Goal: Information Seeking & Learning: Learn about a topic

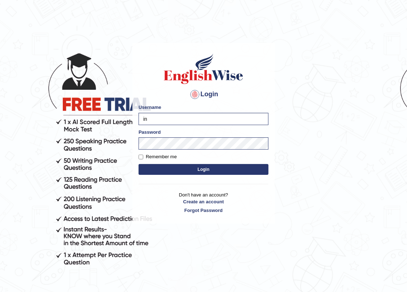
type input "i"
type input "NicolasD"
click at [43, 131] on body "Login Please fix the following errors: Username NicolasD Password Remember me L…" at bounding box center [203, 166] width 407 height 292
click at [138, 164] on button "Login" at bounding box center [203, 169] width 130 height 11
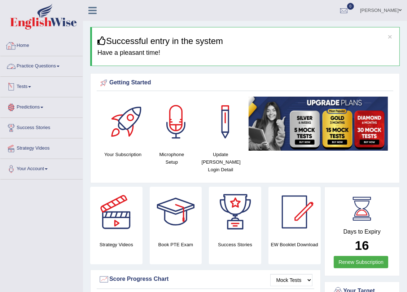
click at [57, 67] on link "Practice Questions" at bounding box center [41, 65] width 82 height 18
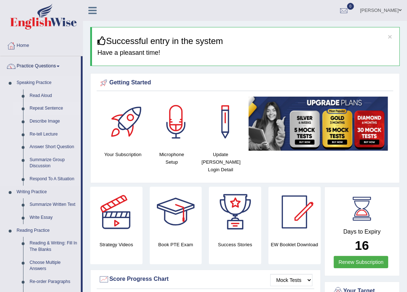
click at [41, 108] on link "Repeat Sentence" at bounding box center [53, 108] width 54 height 13
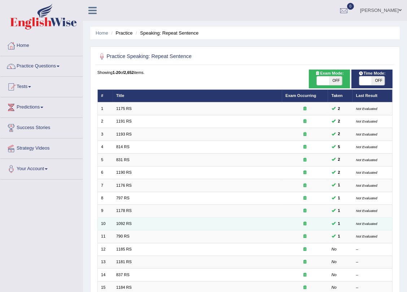
scroll to position [125, 0]
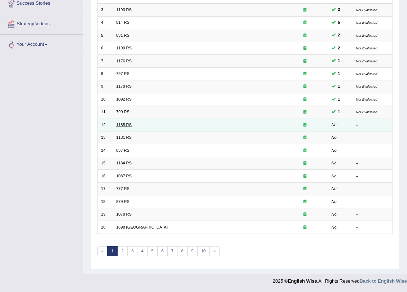
click at [123, 125] on link "1185 RS" at bounding box center [123, 125] width 15 height 4
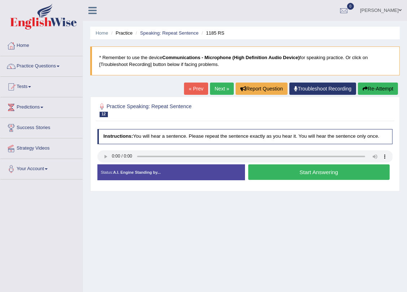
click at [297, 173] on button "Start Answering" at bounding box center [318, 171] width 141 height 15
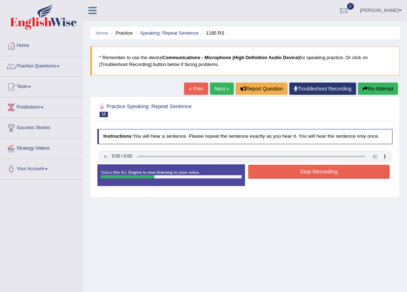
click at [301, 172] on button "Stop Recording" at bounding box center [318, 172] width 141 height 14
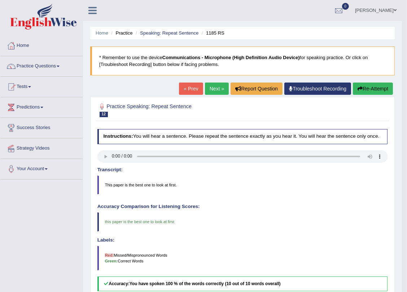
click at [218, 90] on link "Next »" at bounding box center [217, 89] width 24 height 12
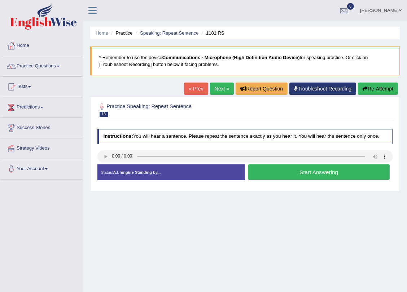
click at [310, 171] on button "Start Answering" at bounding box center [318, 171] width 141 height 15
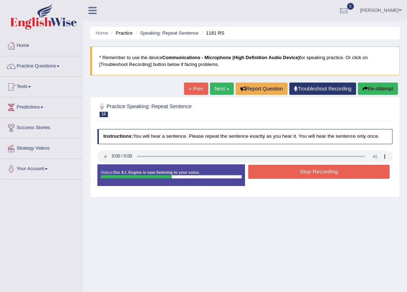
click at [310, 172] on button "Stop Recording" at bounding box center [318, 172] width 141 height 14
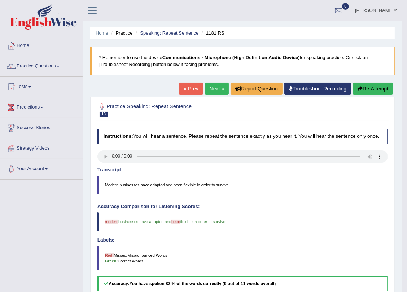
click at [214, 93] on link "Next »" at bounding box center [217, 89] width 24 height 12
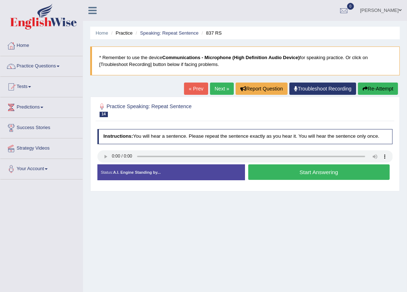
click at [309, 172] on button "Start Answering" at bounding box center [318, 171] width 141 height 15
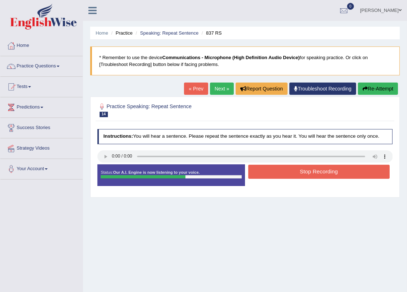
click at [315, 168] on button "Stop Recording" at bounding box center [318, 172] width 141 height 14
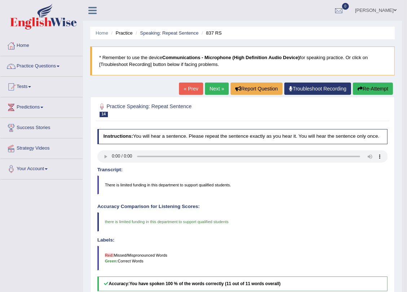
click at [217, 88] on link "Next »" at bounding box center [217, 89] width 24 height 12
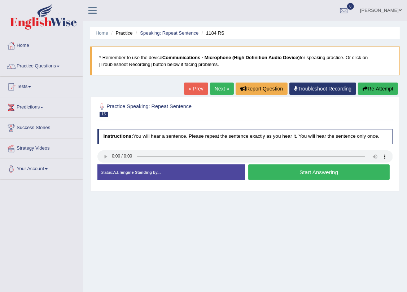
click at [318, 175] on button "Start Answering" at bounding box center [318, 171] width 141 height 15
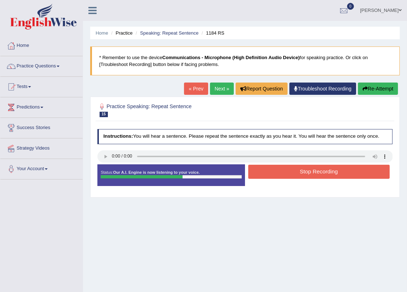
click at [318, 176] on button "Stop Recording" at bounding box center [318, 172] width 141 height 14
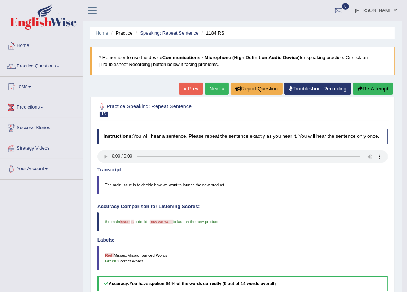
click at [165, 32] on link "Speaking: Repeat Sentence" at bounding box center [169, 32] width 58 height 5
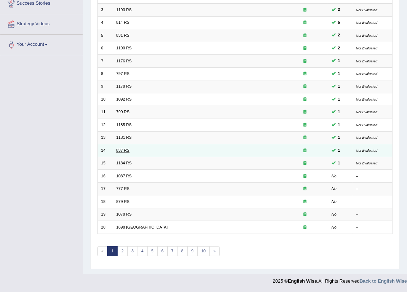
click at [120, 151] on link "837 RS" at bounding box center [122, 150] width 13 height 4
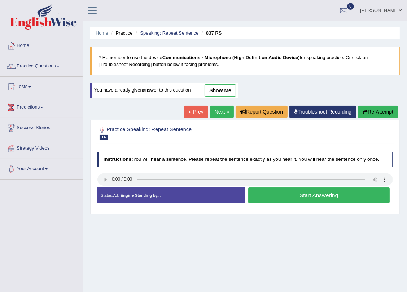
click at [216, 87] on link "show me" at bounding box center [219, 90] width 31 height 12
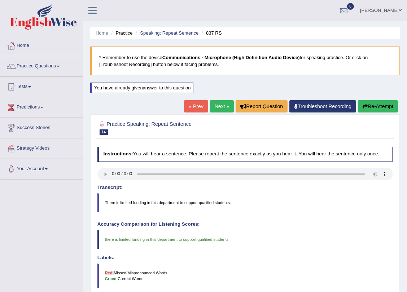
click at [224, 104] on link "Next »" at bounding box center [222, 106] width 24 height 12
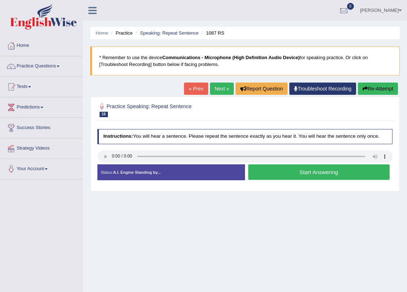
click at [296, 172] on button "Start Answering" at bounding box center [318, 171] width 141 height 15
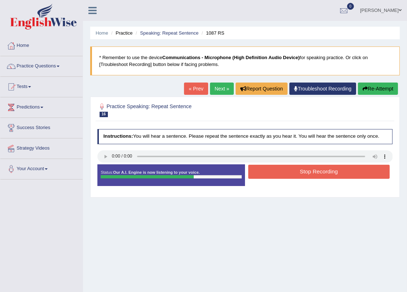
click at [306, 168] on button "Stop Recording" at bounding box center [318, 172] width 141 height 14
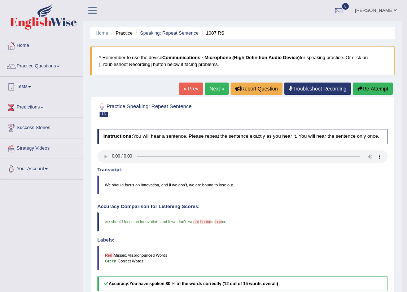
click at [220, 88] on link "Next »" at bounding box center [217, 89] width 24 height 12
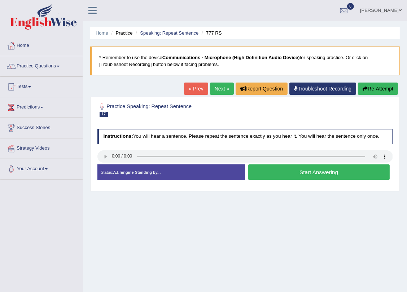
click at [313, 173] on button "Start Answering" at bounding box center [318, 171] width 141 height 15
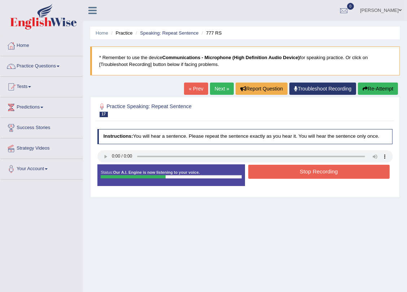
click at [277, 170] on button "Stop Recording" at bounding box center [318, 172] width 141 height 14
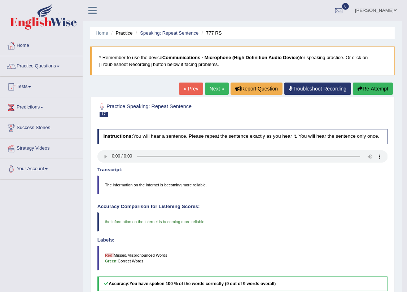
click at [215, 85] on link "Next »" at bounding box center [217, 89] width 24 height 12
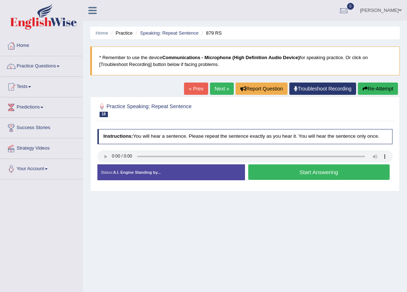
click at [309, 172] on button "Start Answering" at bounding box center [318, 171] width 141 height 15
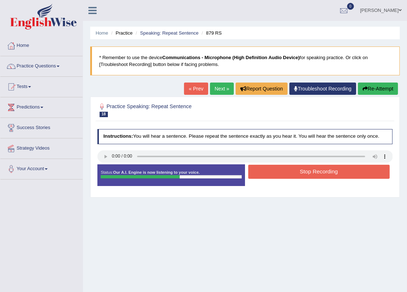
click at [315, 163] on div at bounding box center [244, 157] width 295 height 14
click at [313, 167] on button "Stop Recording" at bounding box center [318, 172] width 141 height 14
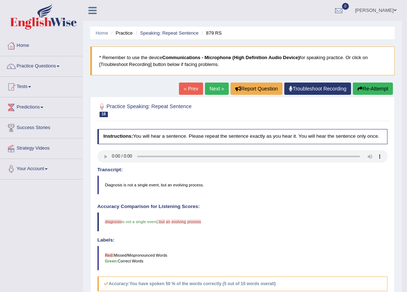
click at [211, 90] on link "Next »" at bounding box center [217, 89] width 24 height 12
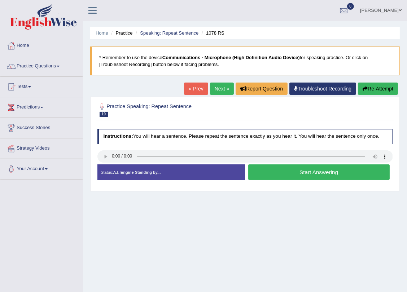
click at [301, 174] on button "Start Answering" at bounding box center [318, 171] width 141 height 15
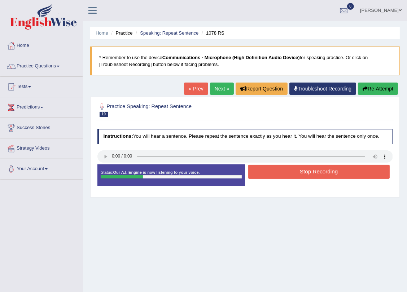
click at [301, 174] on button "Stop Recording" at bounding box center [318, 172] width 141 height 14
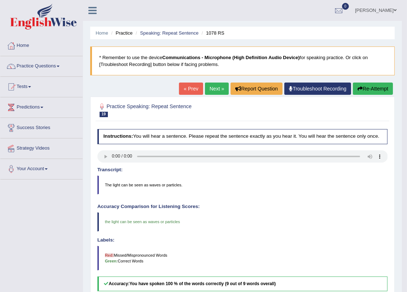
click at [213, 90] on link "Next »" at bounding box center [217, 89] width 24 height 12
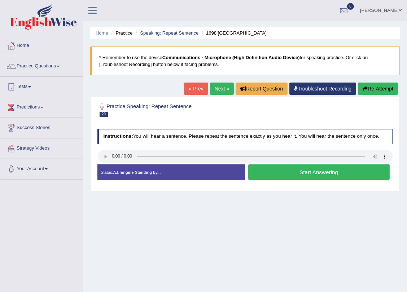
click at [297, 173] on button "Start Answering" at bounding box center [318, 171] width 141 height 15
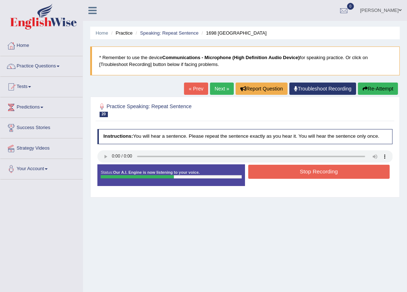
click at [316, 170] on button "Stop Recording" at bounding box center [318, 172] width 141 height 14
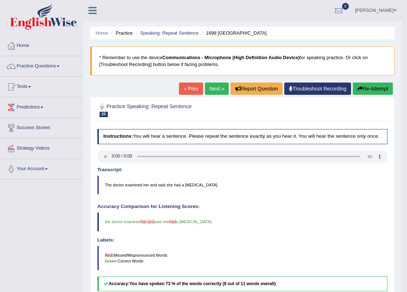
click at [210, 87] on link "Next »" at bounding box center [217, 89] width 24 height 12
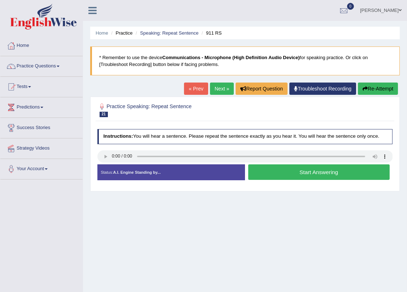
click at [271, 169] on button "Start Answering" at bounding box center [318, 171] width 141 height 15
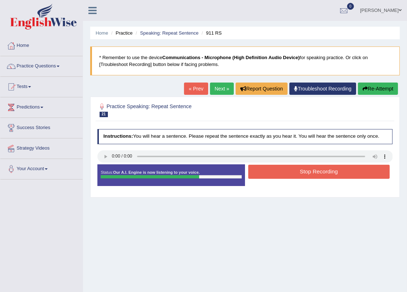
click at [296, 176] on button "Stop Recording" at bounding box center [318, 172] width 141 height 14
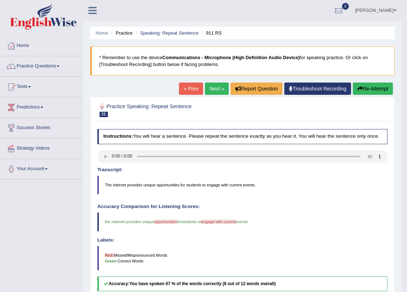
click at [209, 85] on link "Next »" at bounding box center [217, 89] width 24 height 12
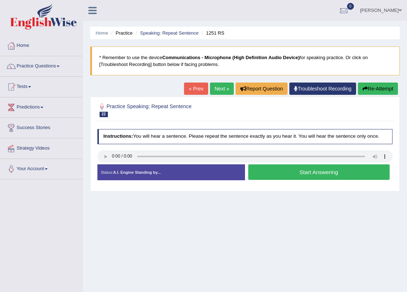
click at [324, 171] on button "Start Answering" at bounding box center [318, 171] width 141 height 15
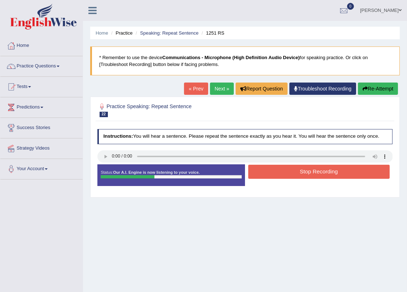
click at [331, 173] on button "Stop Recording" at bounding box center [318, 172] width 141 height 14
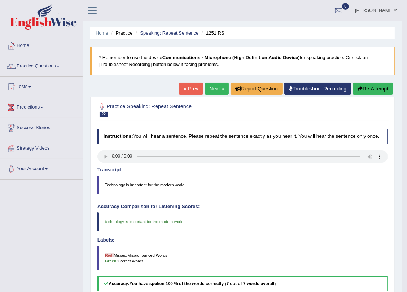
click at [214, 88] on link "Next »" at bounding box center [217, 89] width 24 height 12
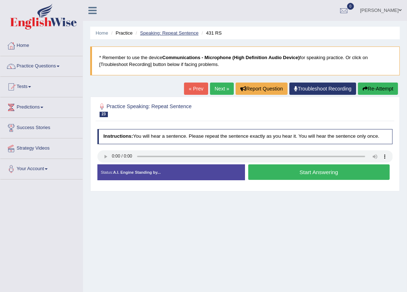
click at [173, 33] on link "Speaking: Repeat Sentence" at bounding box center [169, 32] width 58 height 5
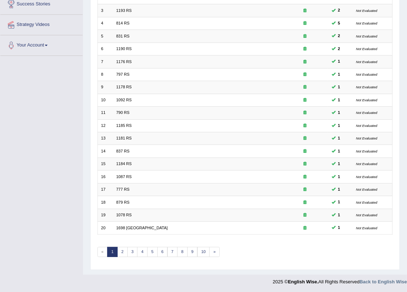
scroll to position [124, 0]
click at [121, 254] on link "2" at bounding box center [122, 252] width 10 height 10
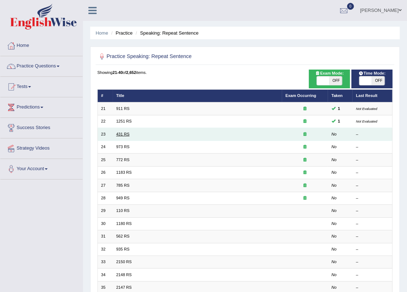
click at [119, 134] on link "431 RS" at bounding box center [122, 134] width 13 height 4
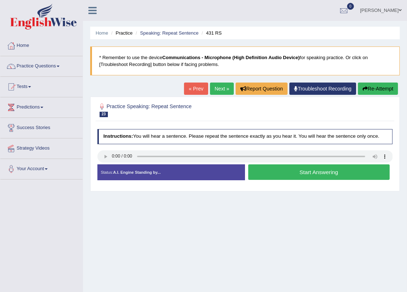
click at [299, 174] on button "Start Answering" at bounding box center [318, 171] width 141 height 15
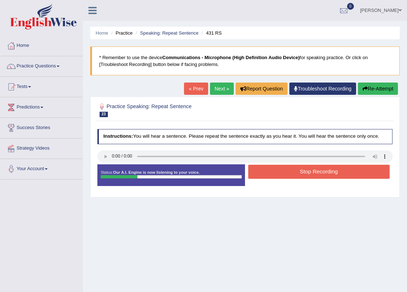
click at [293, 173] on button "Stop Recording" at bounding box center [318, 172] width 141 height 14
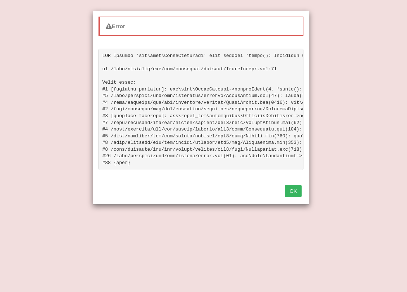
click at [296, 196] on button "OK" at bounding box center [293, 191] width 17 height 12
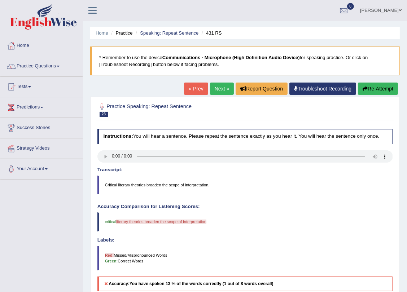
click at [382, 94] on button "Re-Attempt" at bounding box center [378, 89] width 40 height 12
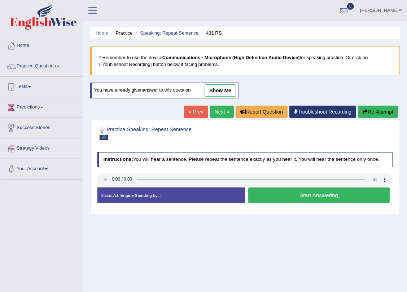
click at [310, 189] on button "Start Answering" at bounding box center [318, 194] width 141 height 15
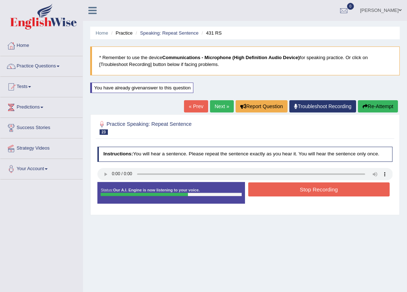
click at [297, 192] on button "Stop Recording" at bounding box center [318, 189] width 141 height 14
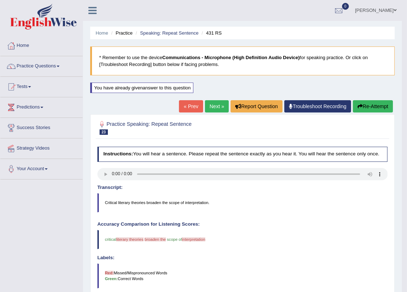
click at [384, 108] on button "Re-Attempt" at bounding box center [373, 106] width 40 height 12
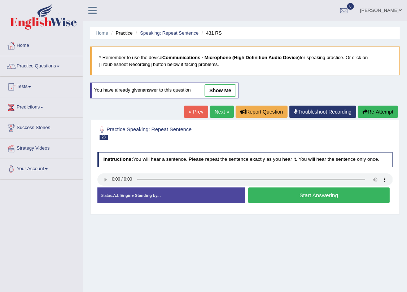
click at [307, 193] on button "Start Answering" at bounding box center [318, 194] width 141 height 15
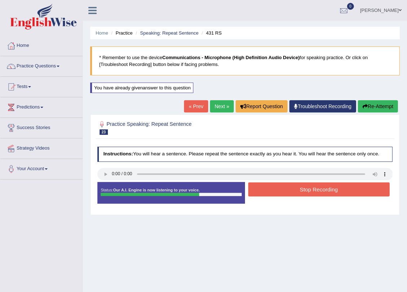
click at [307, 187] on button "Stop Recording" at bounding box center [318, 189] width 141 height 14
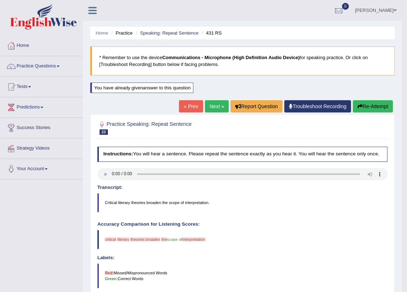
click at [209, 105] on link "Next »" at bounding box center [217, 106] width 24 height 12
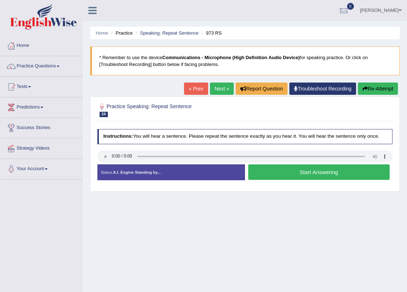
click at [301, 171] on button "Start Answering" at bounding box center [318, 171] width 141 height 15
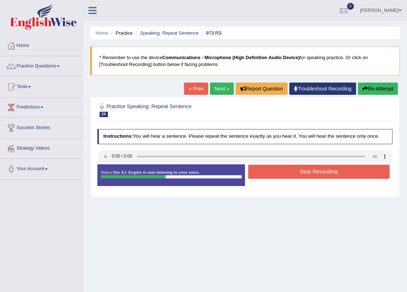
click at [332, 172] on button "Stop Recording" at bounding box center [318, 172] width 141 height 14
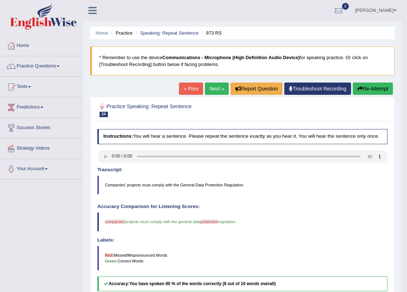
click at [210, 88] on link "Next »" at bounding box center [217, 89] width 24 height 12
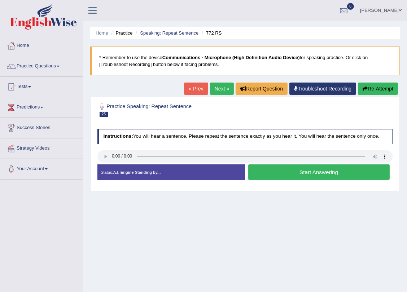
click at [308, 173] on button "Start Answering" at bounding box center [318, 171] width 141 height 15
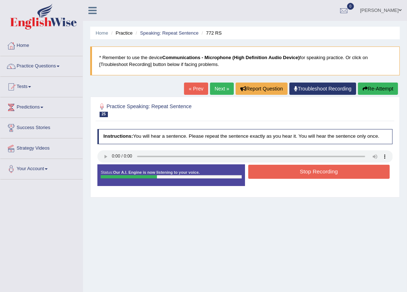
click at [308, 173] on button "Stop Recording" at bounding box center [318, 172] width 141 height 14
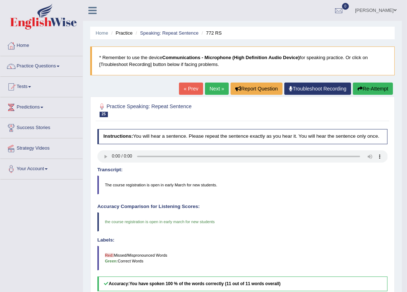
click at [213, 87] on link "Next »" at bounding box center [217, 89] width 24 height 12
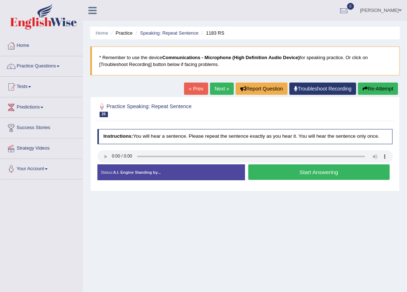
click at [292, 170] on button "Start Answering" at bounding box center [318, 171] width 141 height 15
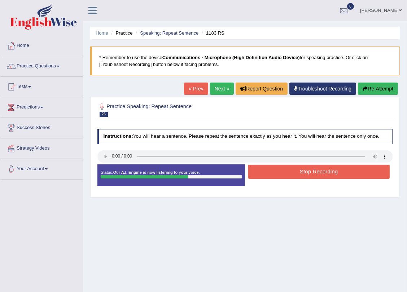
click at [292, 173] on button "Stop Recording" at bounding box center [318, 172] width 141 height 14
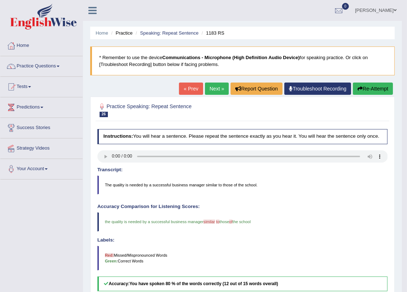
click at [209, 88] on link "Next »" at bounding box center [217, 89] width 24 height 12
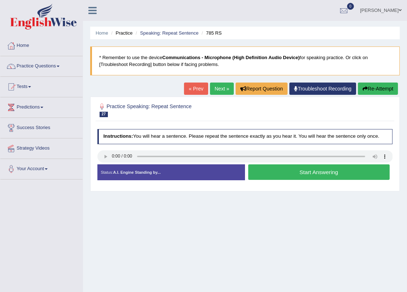
click at [301, 169] on button "Start Answering" at bounding box center [318, 171] width 141 height 15
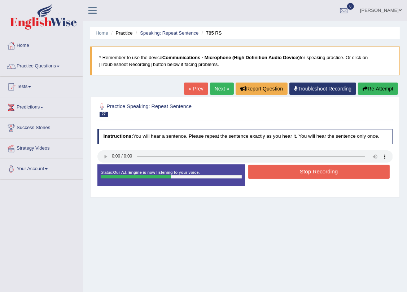
click at [301, 169] on button "Stop Recording" at bounding box center [318, 172] width 141 height 14
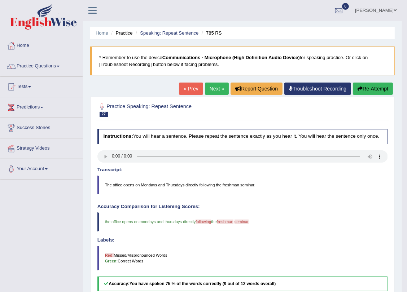
click at [215, 92] on link "Next »" at bounding box center [217, 89] width 24 height 12
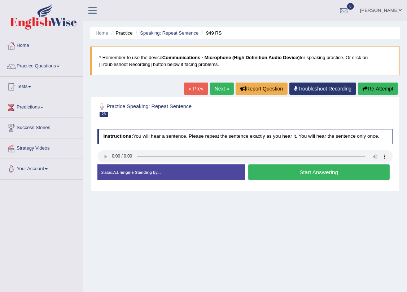
click at [328, 175] on button "Start Answering" at bounding box center [318, 171] width 141 height 15
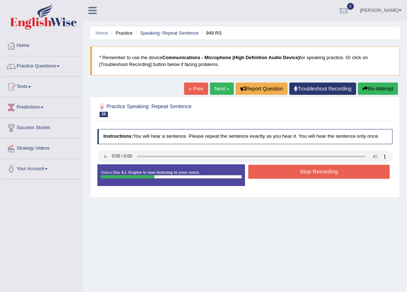
click at [327, 173] on button "Stop Recording" at bounding box center [318, 172] width 141 height 14
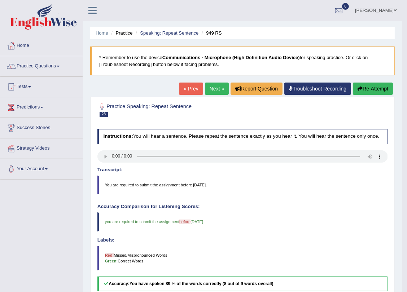
click at [155, 31] on link "Speaking: Repeat Sentence" at bounding box center [169, 32] width 58 height 5
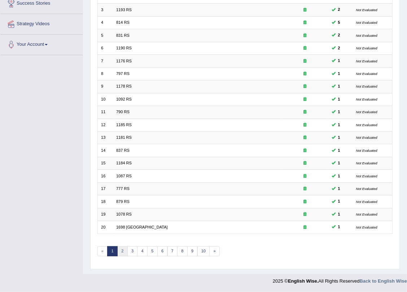
click at [124, 249] on link "2" at bounding box center [122, 251] width 10 height 10
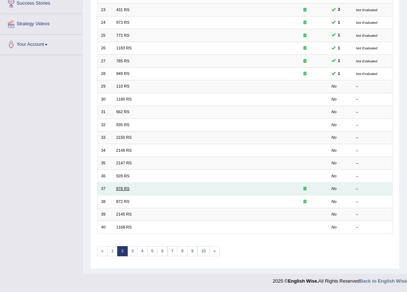
click at [124, 189] on link "878 RS" at bounding box center [122, 188] width 13 height 4
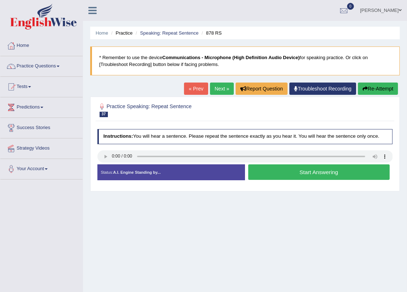
click at [309, 174] on button "Start Answering" at bounding box center [318, 171] width 141 height 15
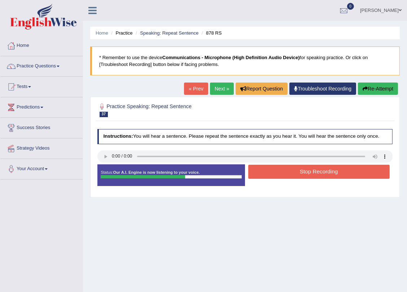
click at [317, 172] on button "Stop Recording" at bounding box center [318, 172] width 141 height 14
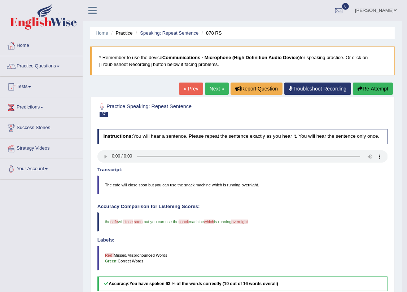
click at [211, 88] on link "Next »" at bounding box center [217, 89] width 24 height 12
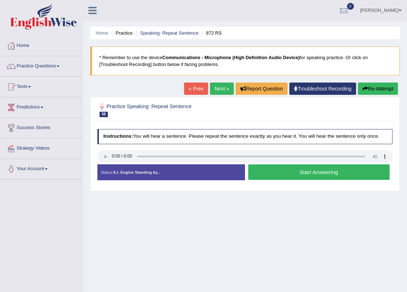
click at [323, 176] on button "Start Answering" at bounding box center [318, 171] width 141 height 15
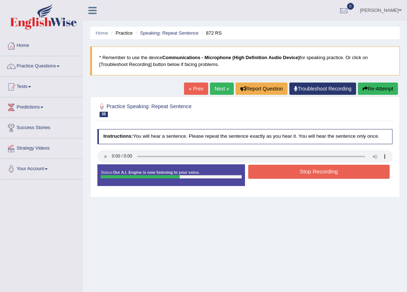
click at [333, 170] on button "Stop Recording" at bounding box center [318, 172] width 141 height 14
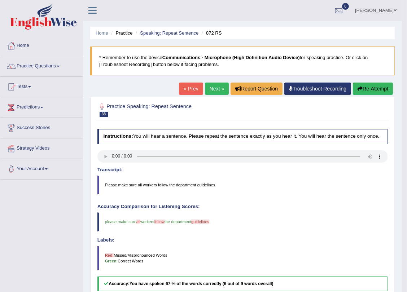
click at [366, 92] on button "Re-Attempt" at bounding box center [373, 89] width 40 height 12
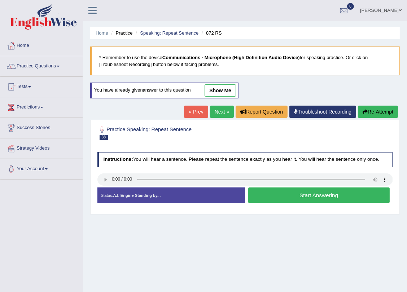
click at [301, 195] on button "Start Answering" at bounding box center [318, 194] width 141 height 15
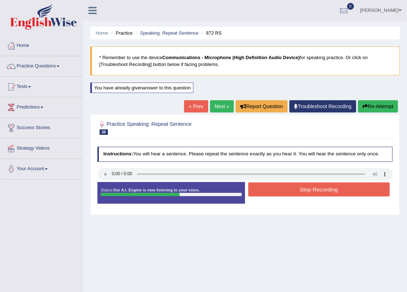
click at [301, 195] on button "Stop Recording" at bounding box center [318, 189] width 141 height 14
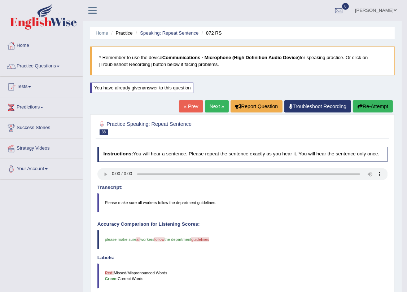
click at [368, 105] on button "Re-Attempt" at bounding box center [373, 106] width 40 height 12
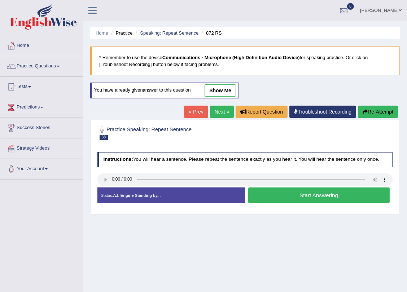
click at [313, 196] on button "Start Answering" at bounding box center [318, 194] width 141 height 15
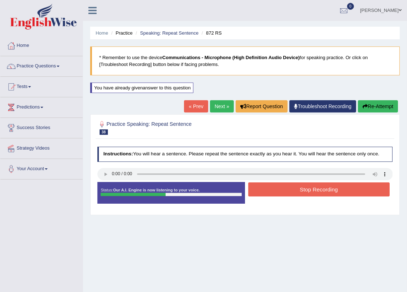
click at [330, 187] on button "Stop Recording" at bounding box center [318, 189] width 141 height 14
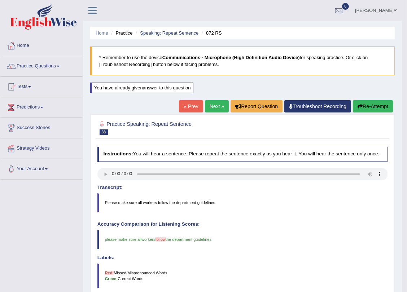
click at [162, 32] on link "Speaking: Repeat Sentence" at bounding box center [169, 32] width 58 height 5
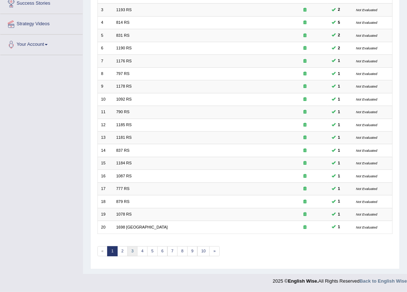
click at [133, 251] on link "3" at bounding box center [132, 251] width 10 height 10
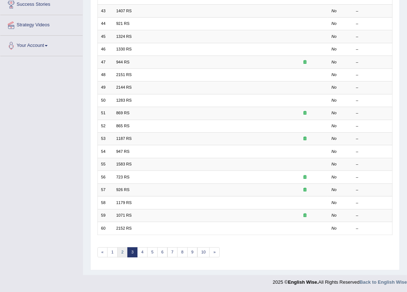
click at [120, 252] on link "2" at bounding box center [122, 252] width 10 height 10
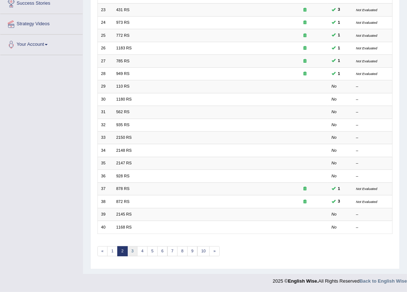
click at [131, 252] on link "3" at bounding box center [132, 251] width 10 height 10
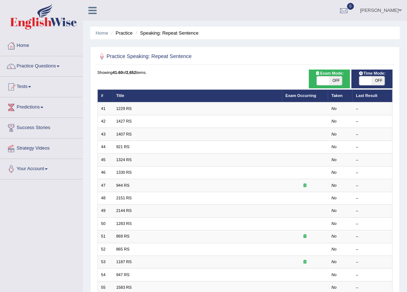
click at [121, 183] on link "944 RS" at bounding box center [122, 185] width 13 height 4
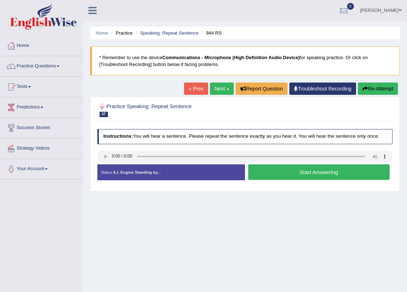
click at [300, 172] on button "Start Answering" at bounding box center [318, 171] width 141 height 15
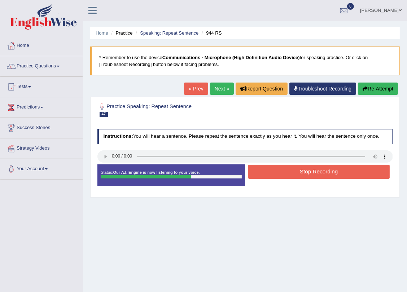
click at [310, 169] on button "Stop Recording" at bounding box center [318, 172] width 141 height 14
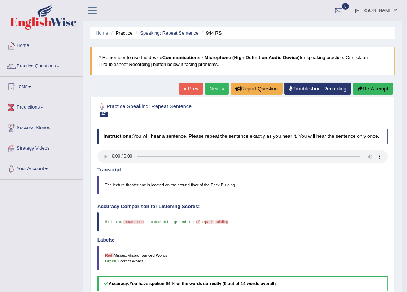
click at [212, 89] on link "Next »" at bounding box center [217, 89] width 24 height 12
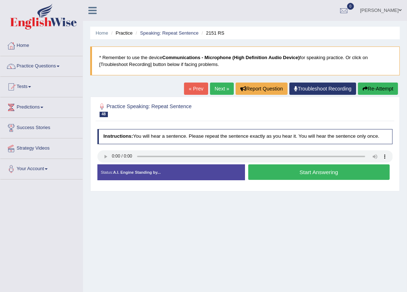
click at [315, 173] on button "Start Answering" at bounding box center [318, 171] width 141 height 15
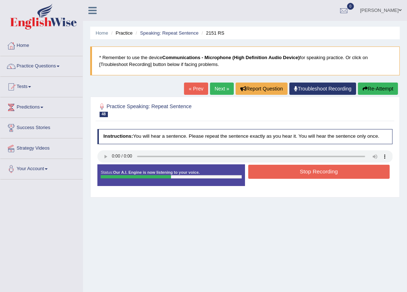
click at [308, 170] on button "Stop Recording" at bounding box center [318, 172] width 141 height 14
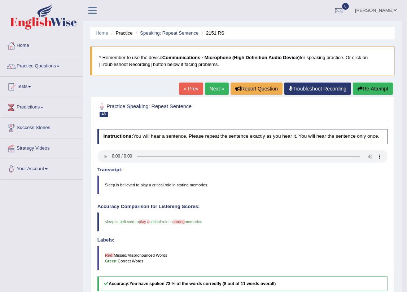
click at [213, 85] on link "Next »" at bounding box center [217, 89] width 24 height 12
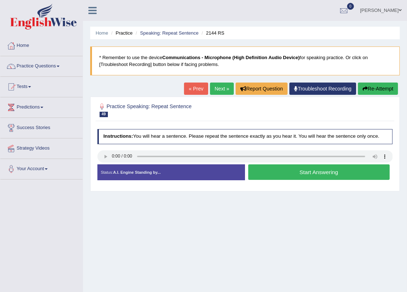
click at [325, 172] on button "Start Answering" at bounding box center [318, 171] width 141 height 15
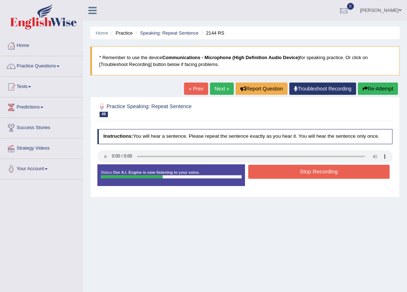
click at [326, 169] on button "Stop Recording" at bounding box center [318, 172] width 141 height 14
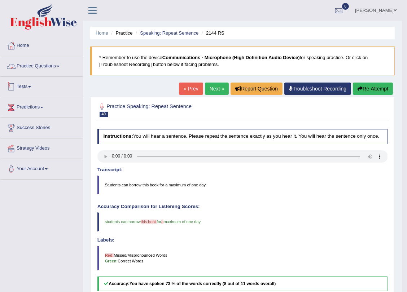
click at [36, 61] on link "Practice Questions" at bounding box center [41, 65] width 82 height 18
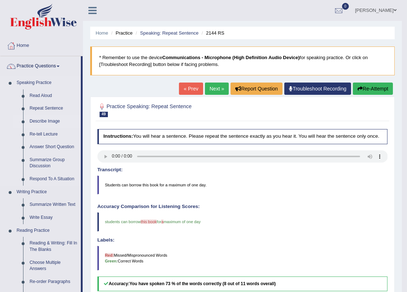
click at [52, 120] on link "Describe Image" at bounding box center [53, 121] width 54 height 13
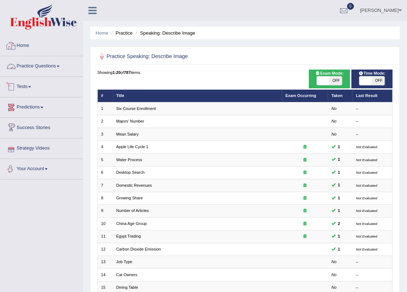
click at [37, 67] on link "Practice Questions" at bounding box center [41, 65] width 82 height 18
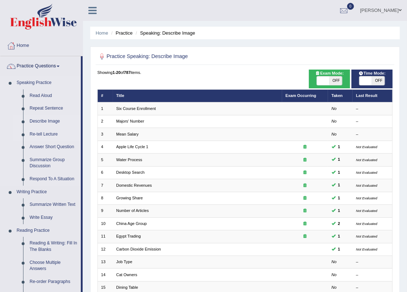
click at [50, 133] on link "Re-tell Lecture" at bounding box center [53, 134] width 54 height 13
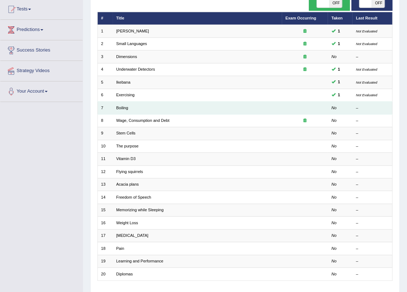
scroll to position [124, 0]
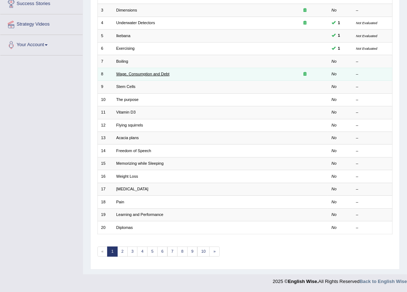
click at [133, 74] on link "Wage, Consumption and Debt" at bounding box center [142, 74] width 53 height 4
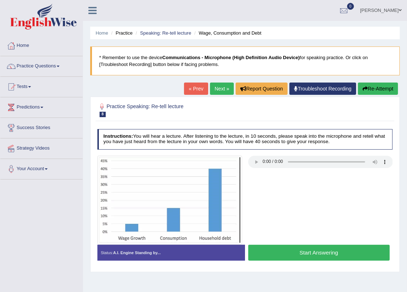
click at [291, 253] on button "Start Answering" at bounding box center [318, 252] width 141 height 15
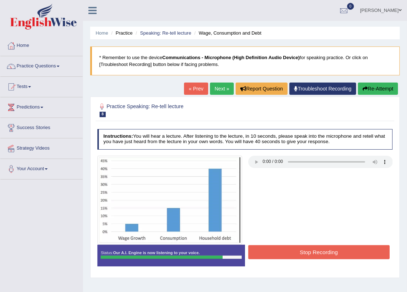
click at [291, 253] on button "Stop Recording" at bounding box center [318, 252] width 141 height 14
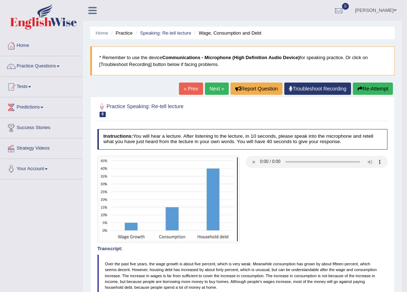
click at [208, 90] on link "Next »" at bounding box center [217, 89] width 24 height 12
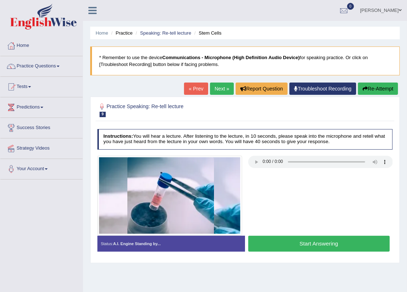
click at [330, 244] on button "Start Answering" at bounding box center [318, 243] width 141 height 15
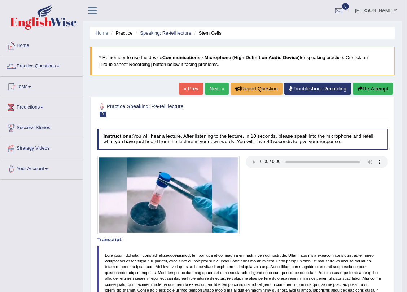
click at [48, 65] on link "Practice Questions" at bounding box center [41, 65] width 82 height 18
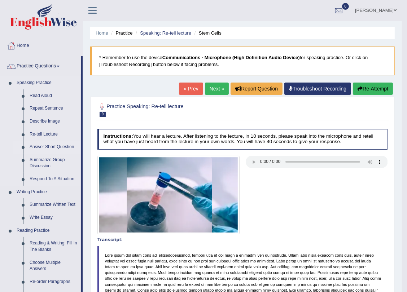
click at [49, 148] on link "Answer Short Question" at bounding box center [53, 147] width 54 height 13
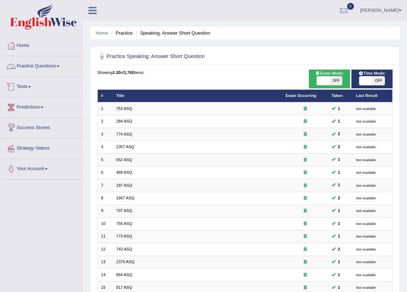
click at [31, 66] on link "Practice Questions" at bounding box center [41, 65] width 82 height 18
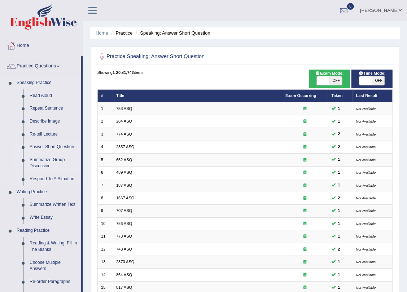
click at [48, 158] on link "Summarize Group Discussion" at bounding box center [53, 163] width 54 height 19
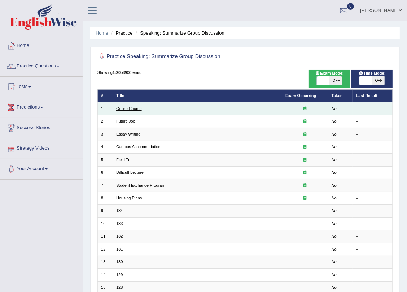
click at [127, 107] on link "Online Course" at bounding box center [129, 108] width 26 height 4
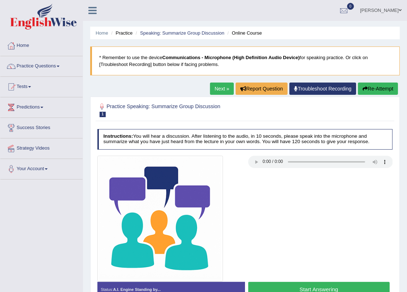
click at [219, 88] on link "Next »" at bounding box center [222, 89] width 24 height 12
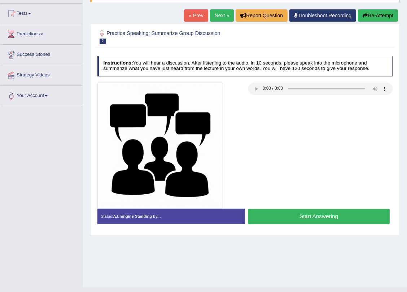
scroll to position [87, 0]
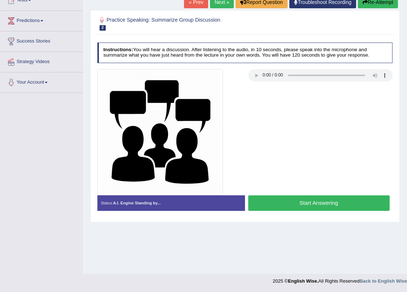
click at [279, 202] on button "Start Answering" at bounding box center [318, 202] width 141 height 15
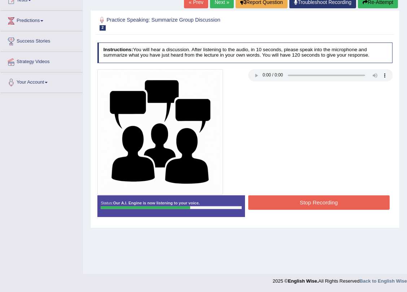
click at [292, 205] on button "Stop Recording" at bounding box center [318, 202] width 141 height 14
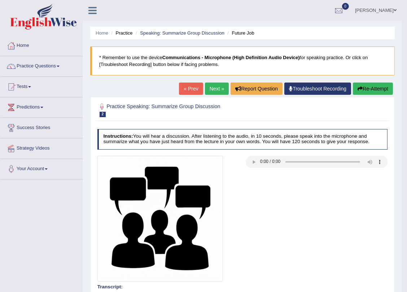
scroll to position [0, 0]
click at [165, 31] on link "Speaking: Summarize Group Discussion" at bounding box center [182, 32] width 84 height 5
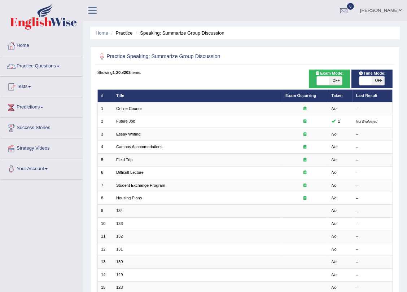
click at [57, 65] on link "Practice Questions" at bounding box center [41, 65] width 82 height 18
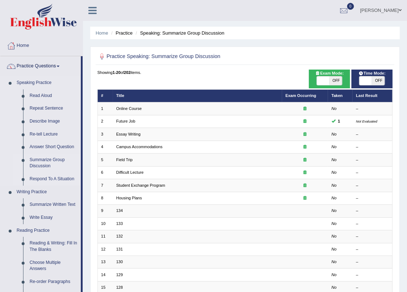
click at [60, 179] on link "Respond To A Situation" at bounding box center [53, 179] width 54 height 13
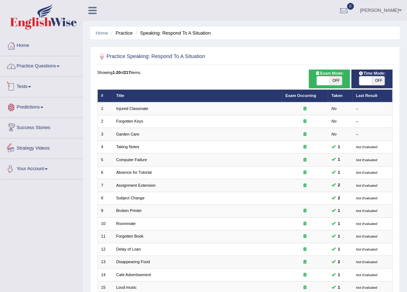
click at [48, 66] on link "Practice Questions" at bounding box center [41, 65] width 82 height 18
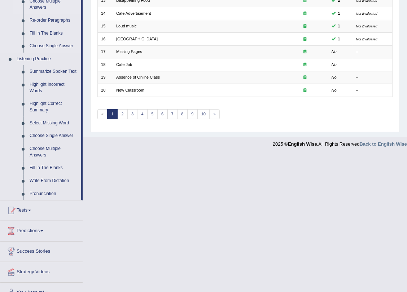
scroll to position [262, 0]
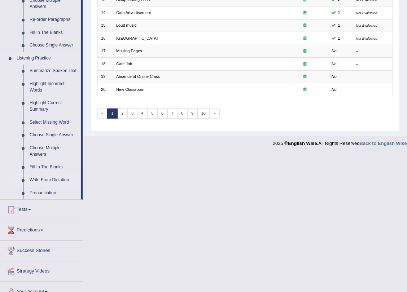
click at [48, 178] on link "Write From Dictation" at bounding box center [53, 180] width 54 height 13
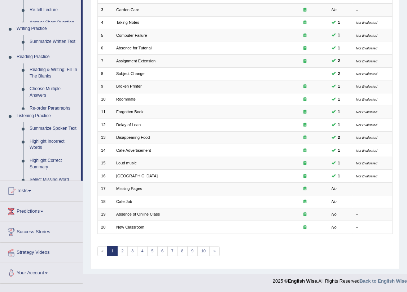
scroll to position [125, 0]
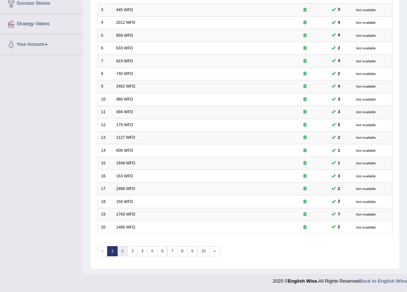
click at [121, 251] on link "2" at bounding box center [122, 251] width 10 height 10
click at [135, 252] on link "3" at bounding box center [132, 251] width 10 height 10
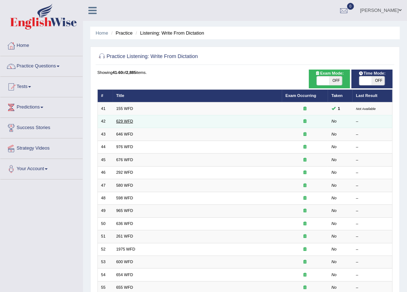
click at [116, 121] on link "629 WFD" at bounding box center [124, 121] width 17 height 4
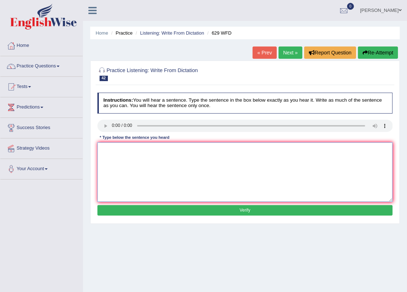
click at [131, 159] on textarea at bounding box center [244, 171] width 295 height 59
click at [105, 149] on textarea "please provide the reports to support the arguments of your ideas." at bounding box center [244, 171] width 295 height 59
click at [161, 149] on textarea "Please provide the reports to support the arguments of your ideas." at bounding box center [244, 171] width 295 height 59
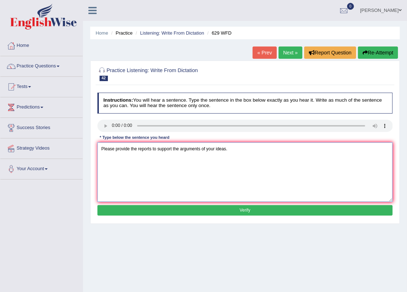
type textarea "Please provide the reports to support the arguments of your ideas."
click at [223, 210] on button "Verify" at bounding box center [244, 210] width 295 height 10
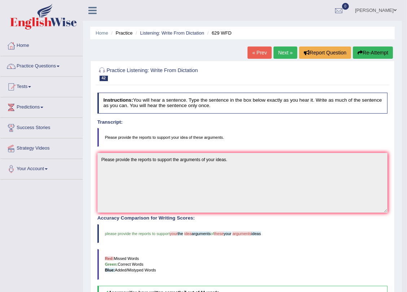
click at [371, 39] on ul "Home Practice Listening: Write From Dictation 629 WFD" at bounding box center [242, 33] width 304 height 13
click at [373, 57] on button "Re-Attempt" at bounding box center [373, 52] width 40 height 12
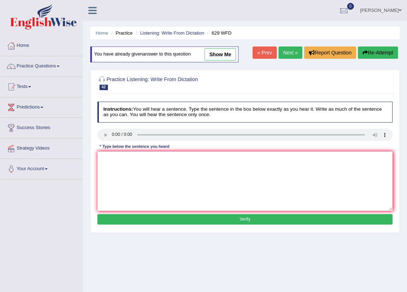
click at [123, 171] on textarea at bounding box center [244, 180] width 295 height 59
click at [106, 157] on textarea "pklss provide the support of your ideas to support your arguments." at bounding box center [244, 180] width 295 height 59
click at [144, 156] on textarea "Please provide the support of your ideas to support your arguments." at bounding box center [244, 180] width 295 height 59
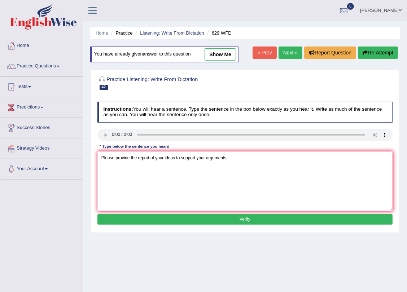
type textarea "Please provide the report of your ideas to support your arguments."
click at [207, 219] on button "Verify" at bounding box center [244, 219] width 295 height 10
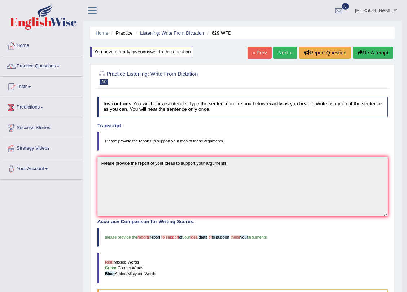
click at [357, 49] on button "Re-Attempt" at bounding box center [373, 52] width 40 height 12
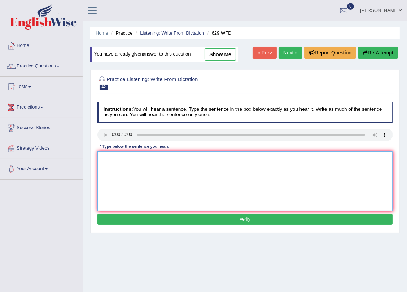
click at [123, 162] on textarea at bounding box center [244, 180] width 295 height 59
click at [105, 156] on textarea "pls provide the report of your idea to support the argument of your ideas." at bounding box center [244, 180] width 295 height 59
type textarea "Please provide the report of your idea to support the argument of your ideas."
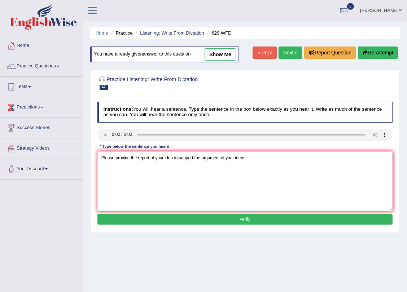
click at [233, 216] on button "Verify" at bounding box center [244, 219] width 295 height 10
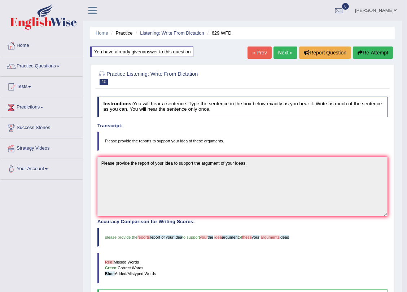
click at [372, 54] on button "Re-Attempt" at bounding box center [373, 52] width 40 height 12
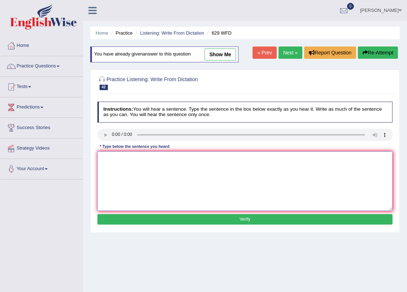
click at [116, 180] on textarea at bounding box center [244, 180] width 295 height 59
click at [104, 160] on textarea "pls provide the report of your idea to sdupport your arguments." at bounding box center [244, 180] width 295 height 59
click at [104, 158] on textarea "pls provide the report of your idea to sdupport your arguments." at bounding box center [244, 180] width 295 height 59
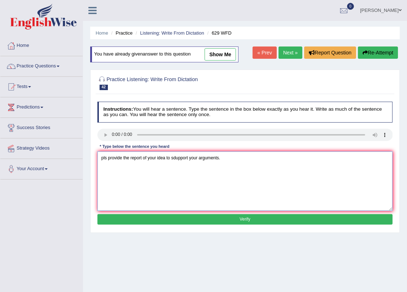
click at [103, 157] on textarea "pls provide the report of your idea to sdupport your arguments." at bounding box center [244, 180] width 295 height 59
click at [187, 158] on textarea "Please provide the report of your idea to sdupport your arguments." at bounding box center [244, 180] width 295 height 59
click at [214, 157] on textarea "Please provide the report of your idea to support your arguments." at bounding box center [244, 180] width 295 height 59
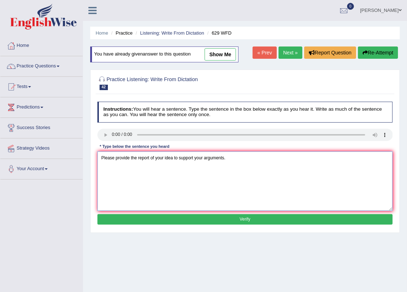
click at [214, 157] on textarea "Please provide the report of your idea to support your arguments." at bounding box center [244, 180] width 295 height 59
type textarea "Please provide the report of your idea to support your arguments."
click at [217, 216] on button "Verify" at bounding box center [244, 219] width 295 height 10
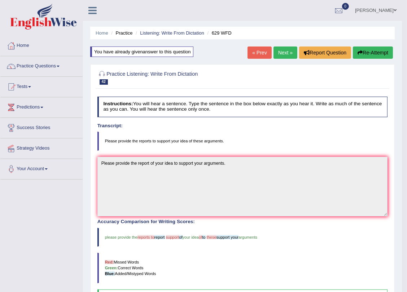
click at [278, 56] on link "Next »" at bounding box center [285, 52] width 24 height 12
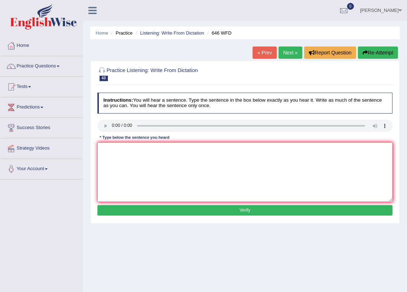
click at [112, 162] on textarea at bounding box center [244, 171] width 295 height 59
click at [190, 150] on textarea "the indus rev of europ was" at bounding box center [244, 171] width 295 height 59
click at [129, 149] on textarea "the indus rev of europ was driven by steem technology" at bounding box center [244, 171] width 295 height 59
click at [104, 149] on textarea "the indus rev ineurop was driven by steem technology" at bounding box center [244, 171] width 295 height 59
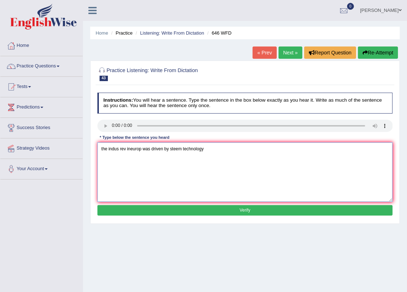
click at [104, 149] on textarea "the indus rev ineurop was driven by steem technology" at bounding box center [244, 171] width 295 height 59
click at [237, 154] on textarea "The industrial revolution in Europ was driven by steem technology" at bounding box center [244, 171] width 295 height 59
type textarea "The industrial revolution in Europ was driven by steem technology."
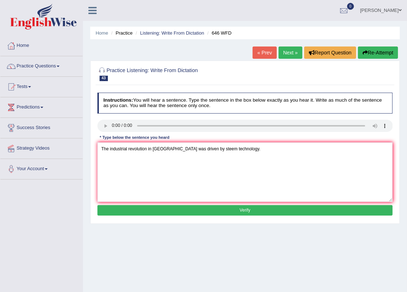
click at [240, 212] on button "Verify" at bounding box center [244, 210] width 295 height 10
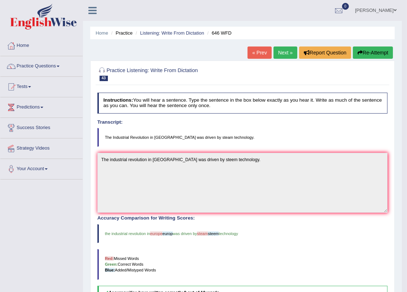
click at [377, 48] on button "Re-Attempt" at bounding box center [373, 52] width 40 height 12
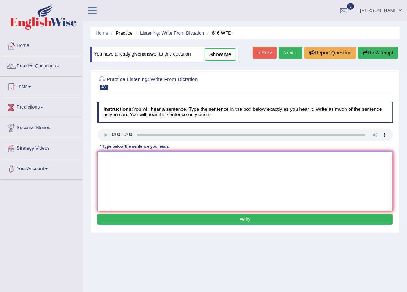
click at [123, 169] on textarea at bounding box center [244, 180] width 295 height 59
click at [105, 157] on textarea "the ind rev in [GEOGRAPHIC_DATA] was driven by steam technology" at bounding box center [244, 180] width 295 height 59
type textarea "The industrial revolution in [GEOGRAPHIC_DATA] was driven by steam technology."
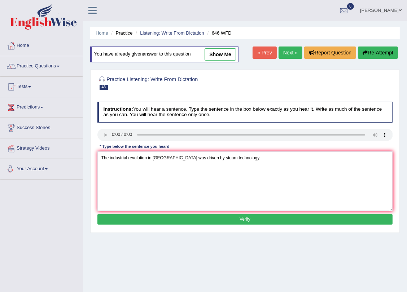
click at [217, 216] on button "Verify" at bounding box center [244, 219] width 295 height 10
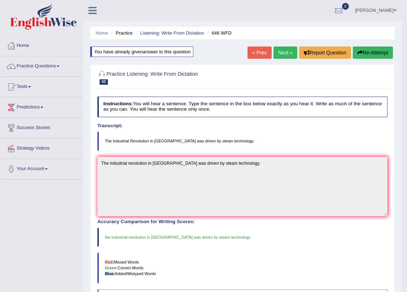
click at [285, 55] on link "Next »" at bounding box center [285, 52] width 24 height 12
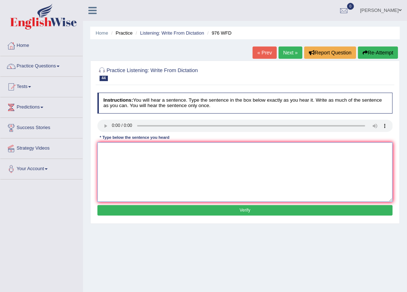
click at [118, 154] on textarea at bounding box center [244, 171] width 295 height 59
click at [183, 154] on textarea "the stud of economy is a tricky" at bounding box center [244, 171] width 295 height 59
click at [102, 151] on textarea "the stud of economy is a tricky subject to research." at bounding box center [244, 171] width 295 height 59
type textarea "The study of economy is a tricky subject to research."
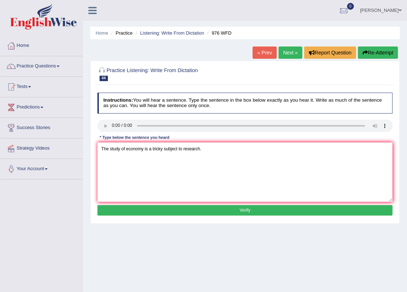
click at [141, 208] on button "Verify" at bounding box center [244, 210] width 295 height 10
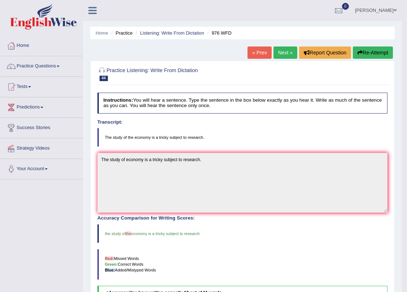
click at [285, 50] on link "Next »" at bounding box center [285, 52] width 24 height 12
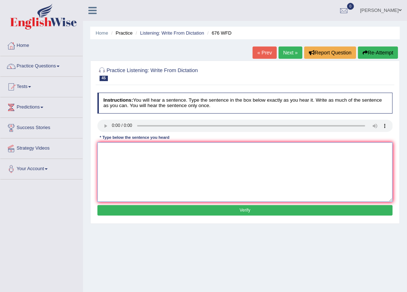
click at [147, 188] on textarea at bounding box center [244, 171] width 295 height 59
click at [103, 147] on textarea "uni need to secure the grad to research subjects" at bounding box center [244, 171] width 295 height 59
type textarea "Universityies need to secure the grad's to research subjects."
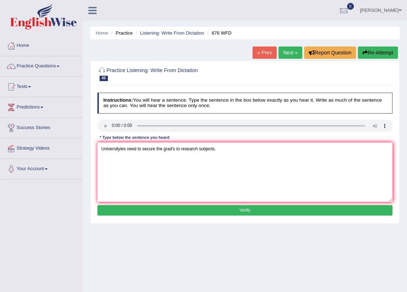
click at [163, 212] on button "Verify" at bounding box center [244, 210] width 295 height 10
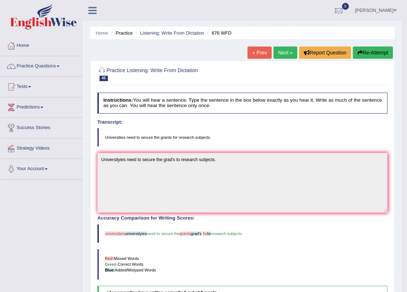
click at [190, 234] on span "grants" at bounding box center [185, 233] width 11 height 4
click at [164, 137] on blockquote "Universities need to secure the grants for research subjects." at bounding box center [242, 137] width 290 height 19
click at [375, 53] on button "Re-Attempt" at bounding box center [373, 52] width 40 height 12
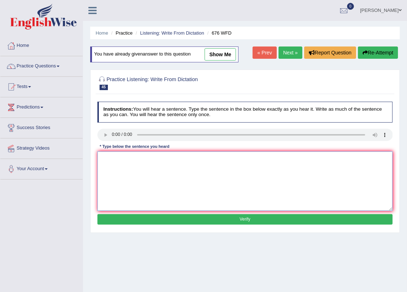
click at [126, 178] on textarea at bounding box center [244, 180] width 295 height 59
click at [103, 159] on textarea "univ [PERSON_NAME] to secure the grants fot futur subjects." at bounding box center [244, 180] width 295 height 59
type textarea "Universities need to secure the grant's fot future subjects."
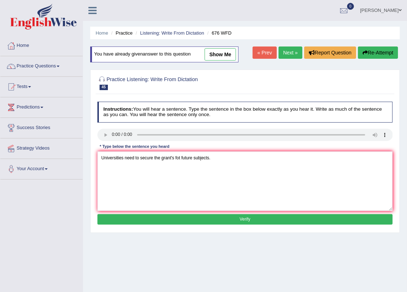
click at [151, 217] on button "Verify" at bounding box center [244, 219] width 295 height 10
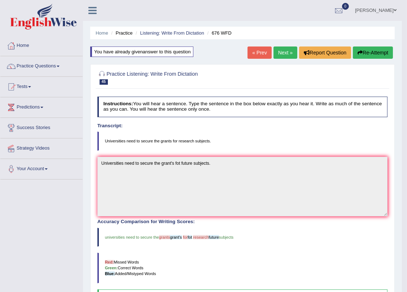
click at [289, 55] on link "Next »" at bounding box center [285, 52] width 24 height 12
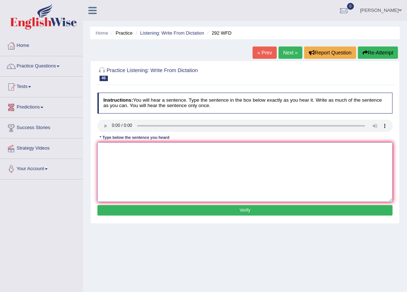
click at [134, 160] on textarea at bounding box center [244, 171] width 295 height 59
click at [107, 149] on textarea "some pl argue thar education is not that important" at bounding box center [244, 171] width 295 height 59
type textarea "Some people argue that education is not that important."
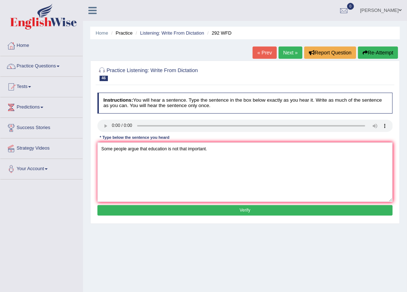
click at [166, 207] on button "Verify" at bounding box center [244, 210] width 295 height 10
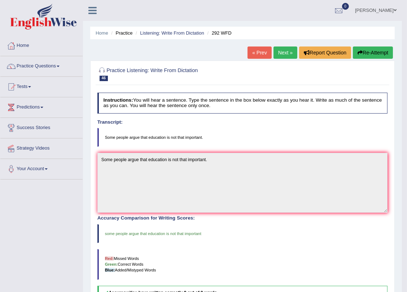
click at [284, 50] on link "Next »" at bounding box center [285, 52] width 24 height 12
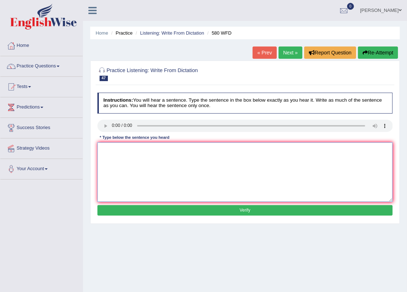
click at [115, 156] on textarea at bounding box center [244, 171] width 295 height 59
click at [105, 149] on textarea "you can use your laptops in the lecture." at bounding box center [244, 171] width 295 height 59
click at [139, 149] on textarea "You can use your laptops in the lecture." at bounding box center [244, 171] width 295 height 59
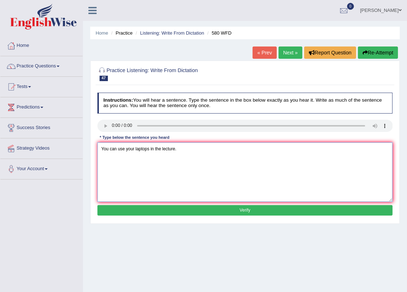
type textarea "You can use your laptops in the lecture."
click at [175, 209] on button "Verify" at bounding box center [244, 210] width 295 height 10
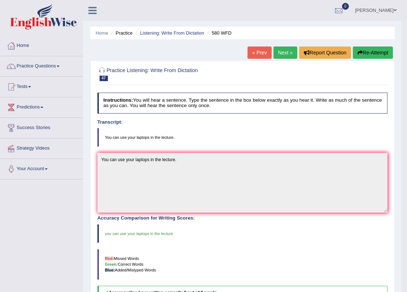
click at [289, 53] on link "Next »" at bounding box center [285, 52] width 24 height 12
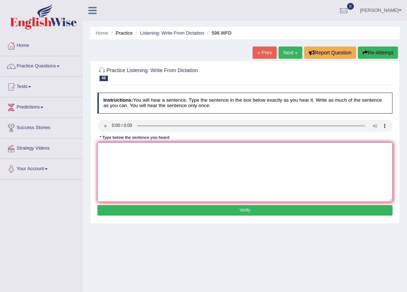
click at [138, 168] on textarea at bounding box center [244, 171] width 295 height 59
click at [205, 149] on textarea "check the web if your looking for discounted" at bounding box center [244, 171] width 295 height 59
click at [126, 148] on textarea "check the web if your looking for discounted textbooks." at bounding box center [244, 171] width 295 height 59
click at [102, 149] on textarea "check the website if your looking for discounted textbooks." at bounding box center [244, 171] width 295 height 59
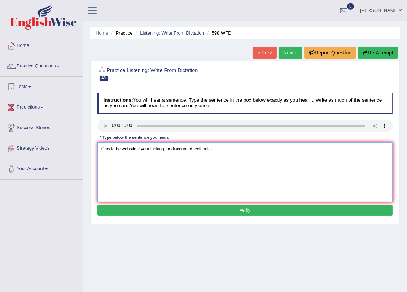
type textarea "Check the website if your looking for discounted textbooks."
click at [191, 210] on button "Verify" at bounding box center [244, 210] width 295 height 10
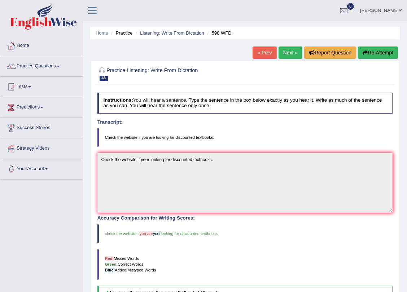
click at [293, 53] on link "Next »" at bounding box center [290, 52] width 24 height 12
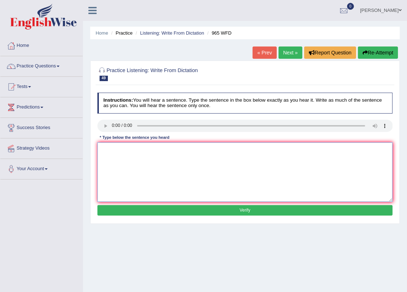
click at [122, 152] on textarea at bounding box center [244, 171] width 295 height 59
click at [105, 148] on textarea "you must answer security questions when you reset your pasword." at bounding box center [244, 171] width 295 height 59
type textarea "You must answer security questions when you reset your pasword."
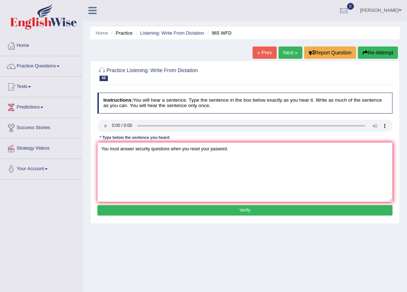
click at [139, 205] on button "Verify" at bounding box center [244, 210] width 295 height 10
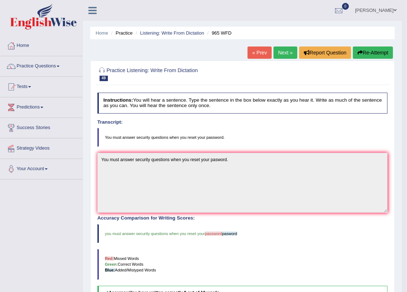
click at [293, 52] on link "Next »" at bounding box center [285, 52] width 24 height 12
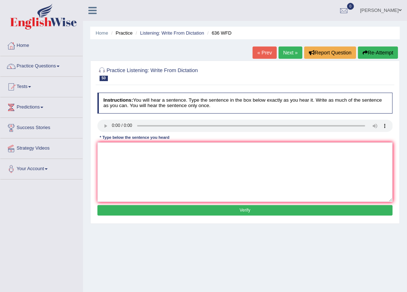
click at [260, 48] on link "« Prev" at bounding box center [264, 52] width 24 height 12
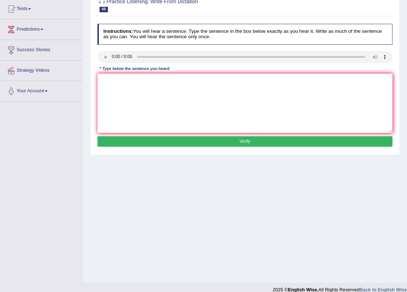
scroll to position [87, 0]
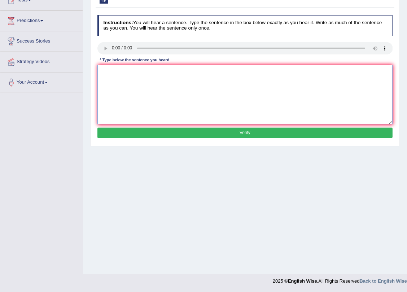
click at [132, 86] on textarea at bounding box center [244, 94] width 295 height 59
drag, startPoint x: 103, startPoint y: 71, endPoint x: 91, endPoint y: 74, distance: 12.7
click at [91, 74] on div "Practice Listening: Write From Dictation 49 965 WFD Instructions: You will hear…" at bounding box center [244, 64] width 309 height 163
type textarea "You must answer security questions when you reset your password."
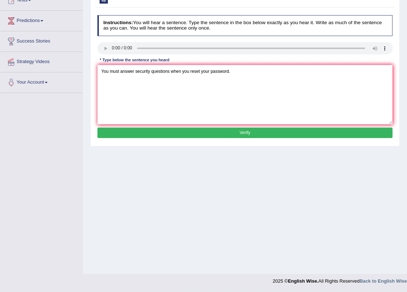
click at [194, 132] on button "Verify" at bounding box center [244, 133] width 295 height 10
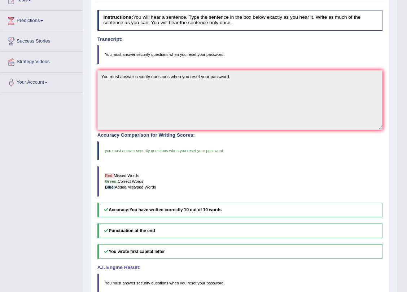
scroll to position [0, 0]
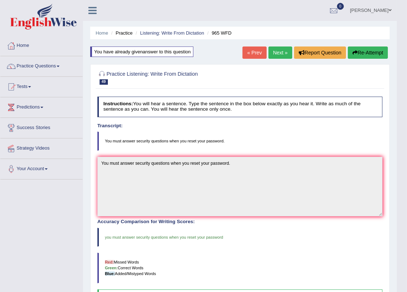
click at [280, 58] on link "Next »" at bounding box center [280, 52] width 24 height 12
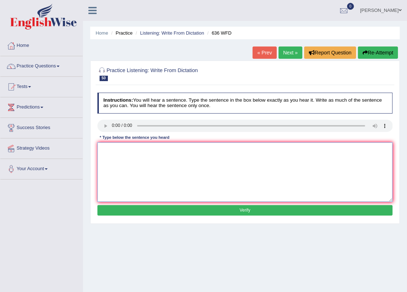
click at [130, 167] on textarea at bounding box center [244, 171] width 295 height 59
click at [181, 150] on textarea "several candidates will be qualified" at bounding box center [244, 171] width 295 height 59
click at [106, 150] on textarea "several candidates will be qualified as the gratest scientiest of all time." at bounding box center [244, 171] width 295 height 59
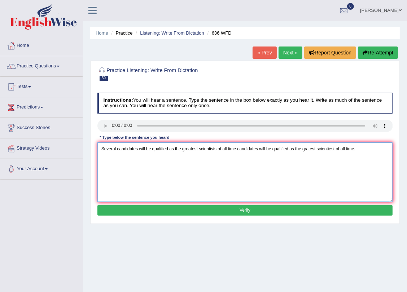
drag, startPoint x: 369, startPoint y: 148, endPoint x: 238, endPoint y: 148, distance: 131.6
click at [238, 148] on textarea "Several candidates will be qualified as the greatest scientists of all time can…" at bounding box center [244, 171] width 295 height 59
type textarea "Several candidates will be qualified as the greatest scientists of all time"
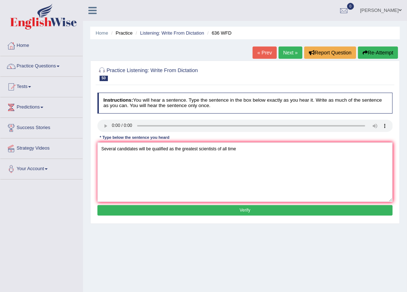
click at [243, 208] on button "Verify" at bounding box center [244, 210] width 295 height 10
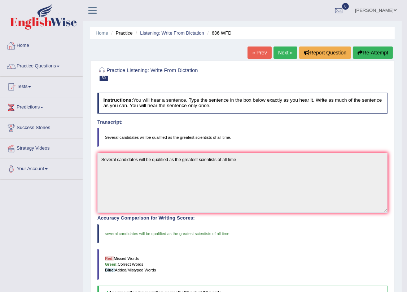
click at [26, 47] on link "Home" at bounding box center [41, 45] width 82 height 18
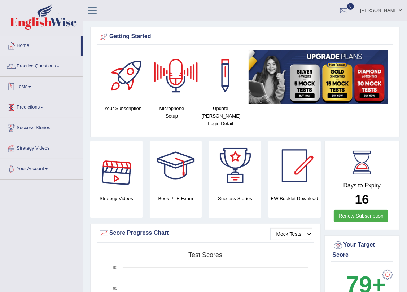
click at [20, 81] on link "Tests" at bounding box center [41, 86] width 82 height 18
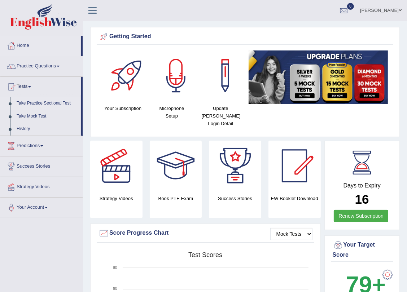
click at [57, 101] on link "Take Practice Sectional Test" at bounding box center [46, 103] width 67 height 13
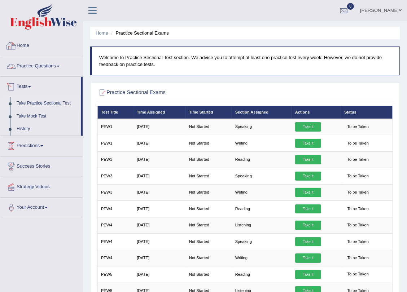
click at [46, 68] on link "Practice Questions" at bounding box center [41, 65] width 82 height 18
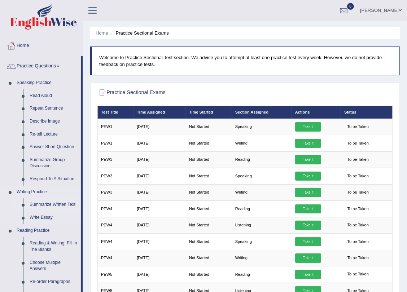
click at [62, 204] on link "Summarize Written Text" at bounding box center [53, 204] width 54 height 13
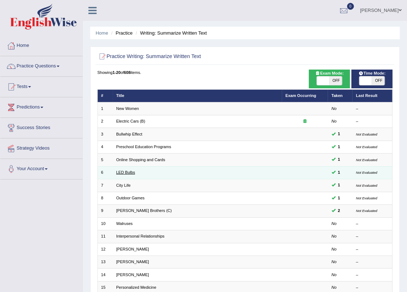
click at [122, 172] on link "LED Bulbs" at bounding box center [125, 172] width 19 height 4
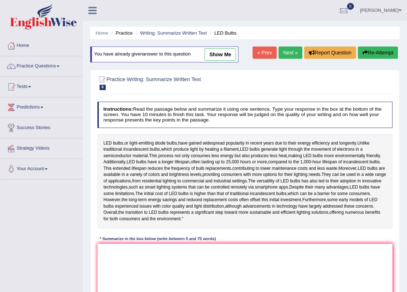
click at [220, 54] on link "show me" at bounding box center [219, 54] width 31 height 12
type textarea "The passage outlines about LED bublbs have gained popularity in the past years …"
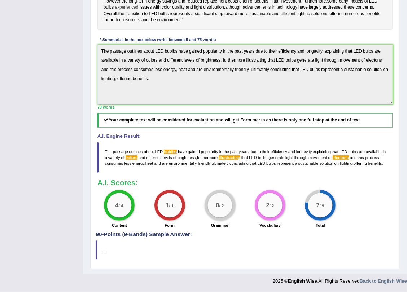
scroll to position [212, 0]
click at [236, 241] on blockquote "." at bounding box center [245, 249] width 298 height 19
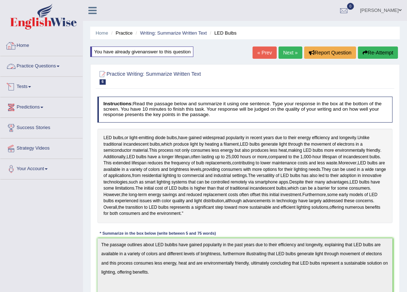
click at [34, 64] on link "Practice Questions" at bounding box center [41, 65] width 82 height 18
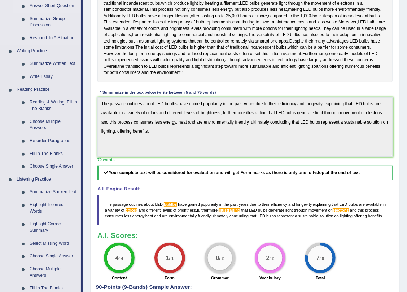
scroll to position [272, 0]
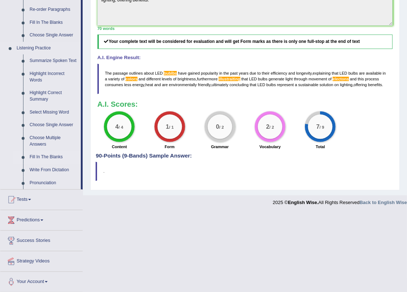
click at [55, 155] on link "Fill In The Blanks" at bounding box center [53, 157] width 54 height 13
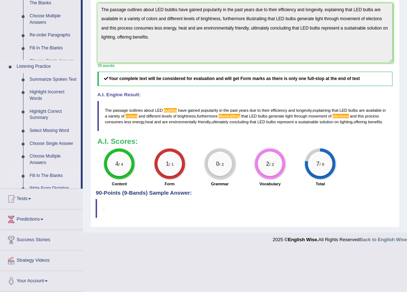
scroll to position [212, 0]
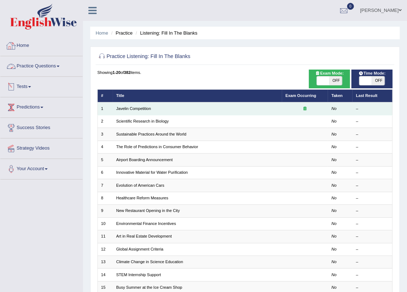
click at [133, 105] on td "Javelin Competition" at bounding box center [197, 108] width 169 height 13
click at [133, 106] on link "Javelin Competition" at bounding box center [133, 108] width 35 height 4
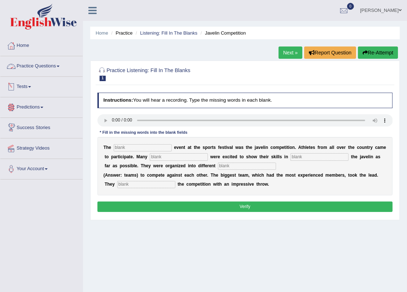
click at [31, 86] on span at bounding box center [29, 86] width 3 height 1
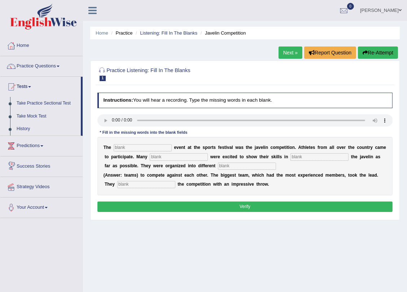
click at [212, 260] on div "Home Practice Listening: Fill In The Blanks Javelin Competition Next » Report Q…" at bounding box center [245, 180] width 324 height 360
click at [31, 86] on span at bounding box center [29, 86] width 3 height 1
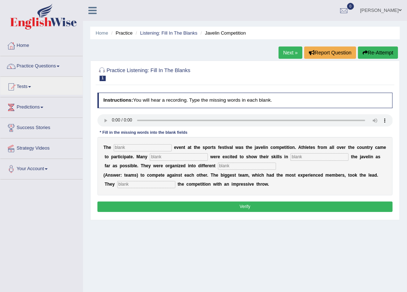
click at [270, 234] on div "Home Practice Listening: Fill In The Blanks Javelin Competition Next » Report Q…" at bounding box center [245, 180] width 324 height 360
click at [139, 149] on input "text" at bounding box center [143, 147] width 58 height 7
type input "biggest"
type input "people"
type input "throwing"
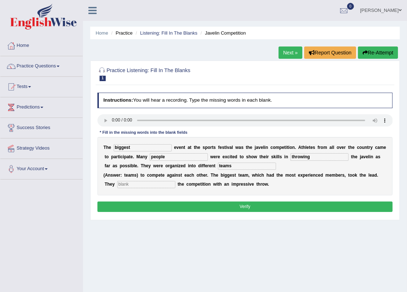
type input "teams"
type input "started"
click at [232, 208] on button "Verify" at bounding box center [244, 206] width 295 height 10
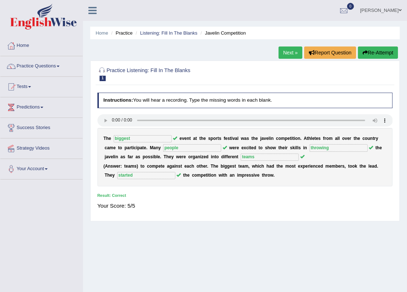
click at [292, 50] on link "Next »" at bounding box center [290, 52] width 24 height 12
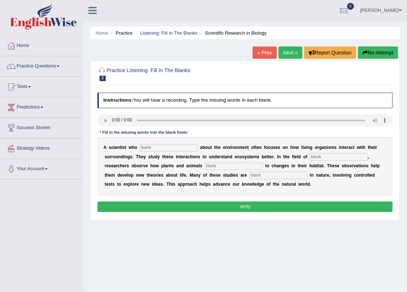
click at [165, 147] on input "text" at bounding box center [168, 147] width 58 height 7
type input "cares"
type input "biology"
type input "respond"
type input "experimental"
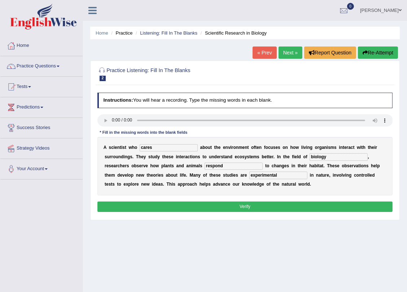
click at [232, 203] on button "Verify" at bounding box center [244, 206] width 295 height 10
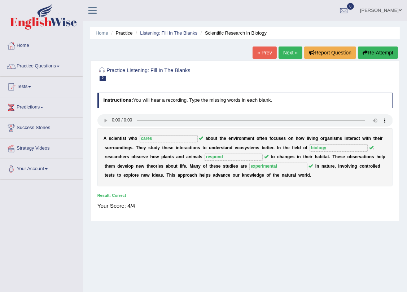
click at [295, 48] on link "Next »" at bounding box center [290, 52] width 24 height 12
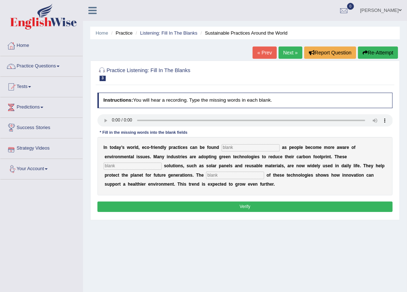
click at [238, 149] on input "text" at bounding box center [250, 147] width 58 height 7
type input "everywhere"
type input "sustainable"
type input "application"
click at [239, 205] on button "Verify" at bounding box center [244, 206] width 295 height 10
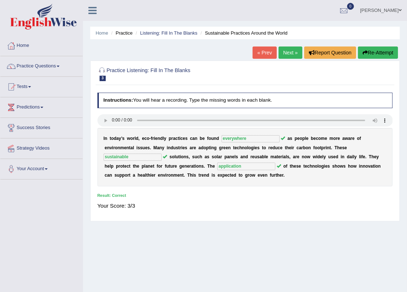
click at [287, 51] on link "Next »" at bounding box center [290, 52] width 24 height 12
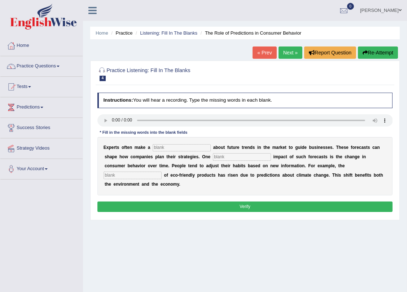
click at [178, 146] on input "text" at bounding box center [181, 147] width 58 height 7
type input "p"
type input "prediction"
type input "profound"
type input "consumption"
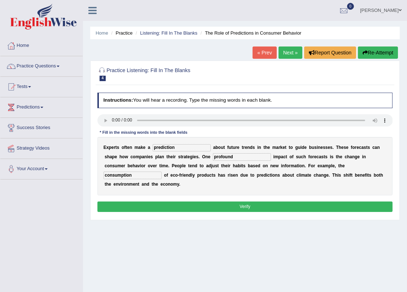
click at [221, 201] on button "Verify" at bounding box center [244, 206] width 295 height 10
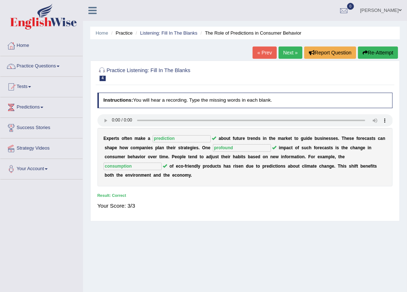
click at [294, 51] on link "Next »" at bounding box center [290, 52] width 24 height 12
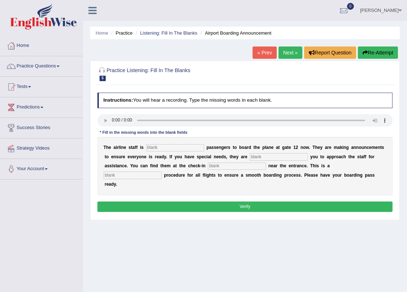
click at [156, 149] on input "text" at bounding box center [175, 147] width 58 height 7
type input "inviting"
type input "requiering"
type input "desk"
type input "regular"
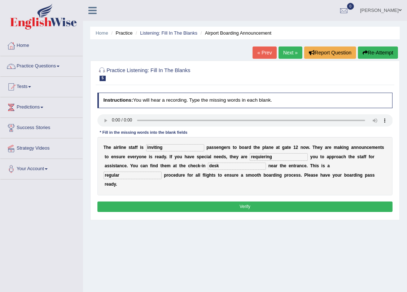
click at [208, 168] on input "desk" at bounding box center [237, 166] width 58 height 7
type input "desk"
click at [200, 201] on button "Verify" at bounding box center [244, 206] width 295 height 10
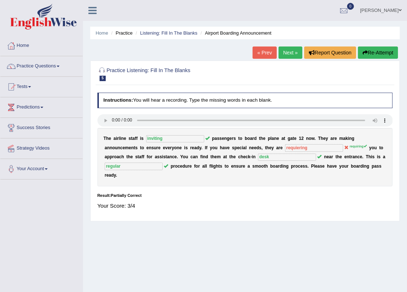
click at [373, 50] on button "Re-Attempt" at bounding box center [378, 52] width 40 height 12
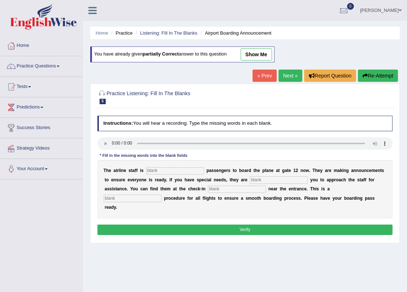
click at [165, 164] on div "T h e a i r l i n e s t a f f i s p a s s e n g e r s t o b o a r d t h e p l a…" at bounding box center [244, 189] width 295 height 58
click at [170, 168] on input "text" at bounding box center [175, 170] width 58 height 7
type input "inviting"
type input "requiring"
type input "desk"
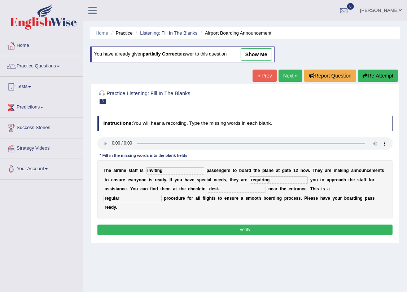
type input "regular"
click at [190, 225] on button "Verify" at bounding box center [244, 230] width 295 height 10
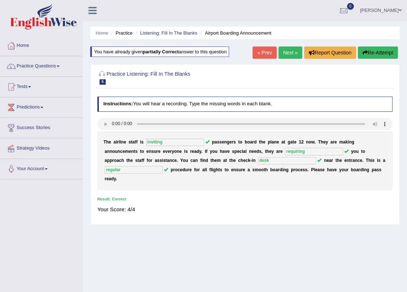
click at [286, 52] on link "Next »" at bounding box center [290, 52] width 24 height 12
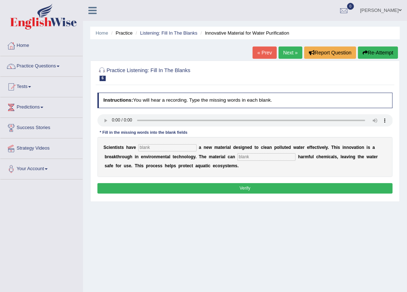
click at [150, 146] on input "text" at bounding box center [167, 147] width 58 height 7
type input "made"
type input "absorve"
click at [201, 187] on button "Verify" at bounding box center [244, 188] width 295 height 10
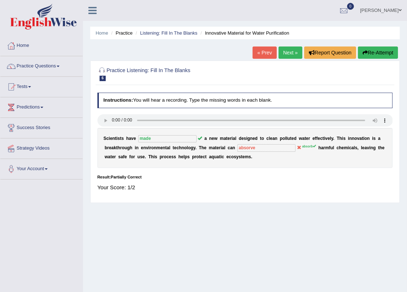
click at [368, 46] on div "Home Practice Listening: Fill In The Blanks Innovative Material for Water Purif…" at bounding box center [245, 180] width 324 height 360
click at [369, 54] on button "Re-Attempt" at bounding box center [378, 52] width 40 height 12
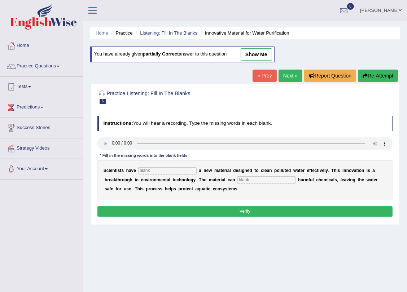
click at [155, 168] on input "text" at bounding box center [167, 170] width 58 height 7
type input "made"
type input "absorb"
click at [217, 208] on button "Verify" at bounding box center [244, 211] width 295 height 10
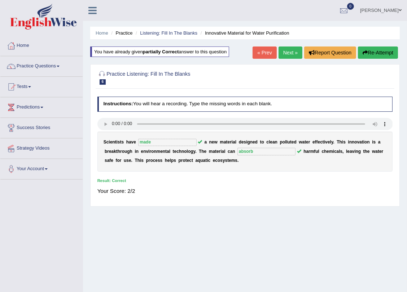
click at [286, 50] on link "Next »" at bounding box center [290, 52] width 24 height 12
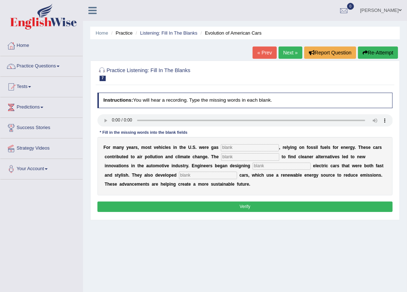
click at [243, 147] on input "text" at bounding box center [250, 147] width 58 height 7
type input "powered"
type input "urgency"
type input "sleek"
type input "hydrogen"
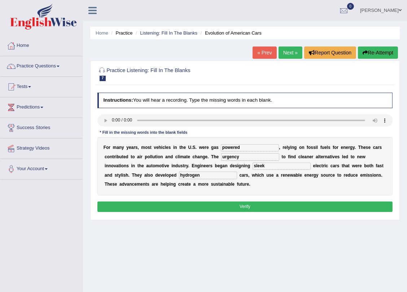
click at [239, 205] on button "Verify" at bounding box center [244, 206] width 295 height 10
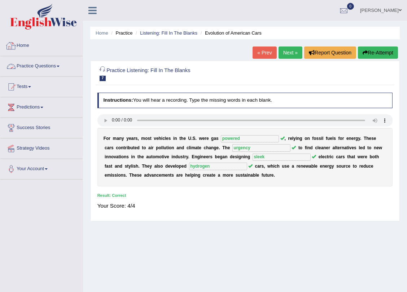
click at [44, 67] on link "Practice Questions" at bounding box center [41, 65] width 82 height 18
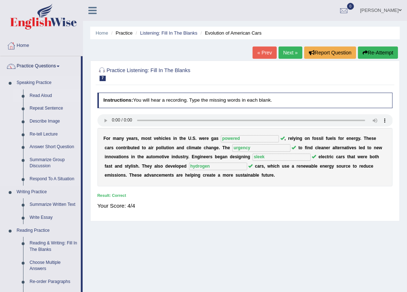
click at [44, 94] on link "Read Aloud" at bounding box center [53, 95] width 54 height 13
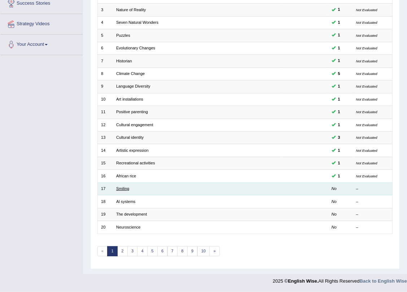
click at [127, 187] on link "Smiling" at bounding box center [122, 188] width 13 height 4
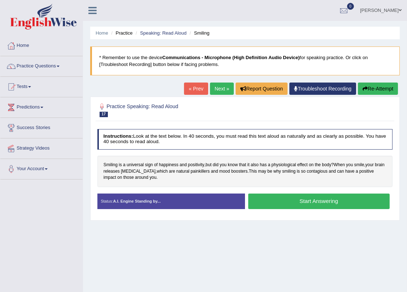
click at [290, 201] on button "Start Answering" at bounding box center [318, 201] width 141 height 15
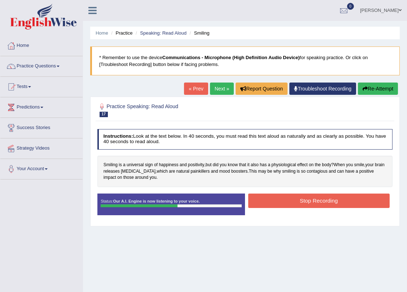
click at [299, 198] on button "Stop Recording" at bounding box center [318, 201] width 141 height 14
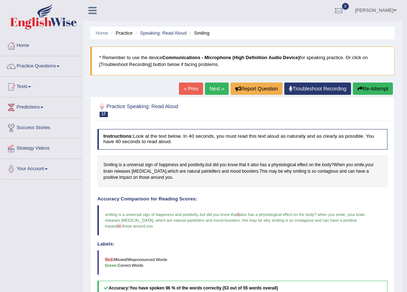
click at [213, 87] on link "Next »" at bounding box center [217, 89] width 24 height 12
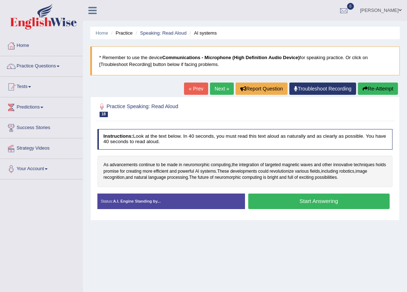
click at [308, 199] on button "Start Answering" at bounding box center [318, 201] width 141 height 15
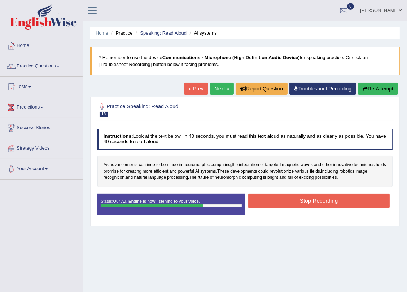
click at [306, 203] on button "Stop Recording" at bounding box center [318, 201] width 141 height 14
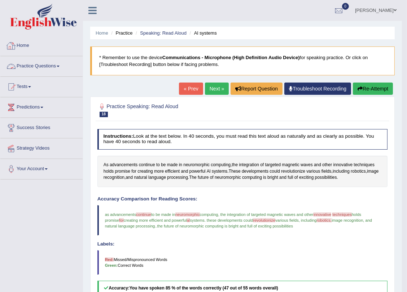
click at [33, 67] on link "Practice Questions" at bounding box center [41, 65] width 82 height 18
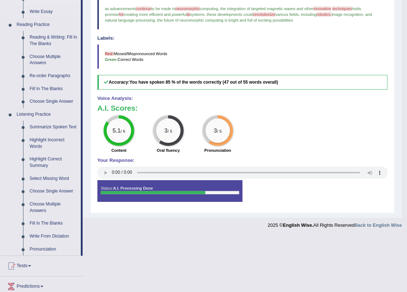
scroll to position [272, 0]
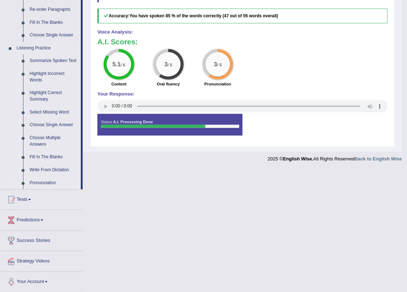
click at [43, 179] on link "Pronunciation" at bounding box center [53, 183] width 54 height 13
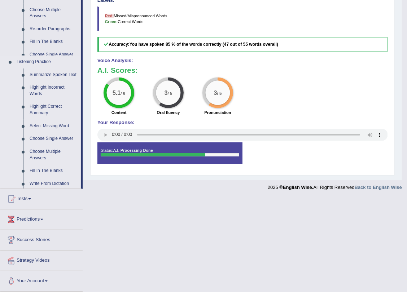
scroll to position [150, 0]
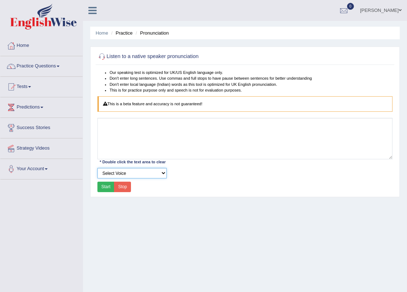
click at [154, 173] on select "Select Voice" at bounding box center [131, 173] width 69 height 10
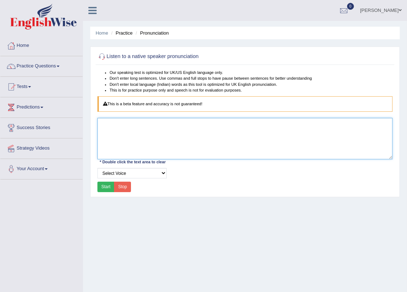
click at [133, 128] on textarea at bounding box center [244, 138] width 295 height 41
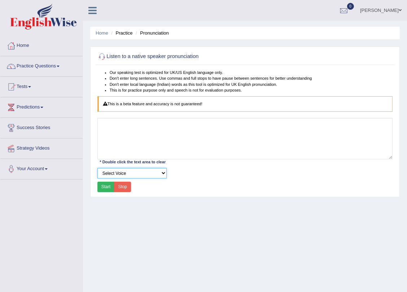
click at [146, 170] on select "Select Voice" at bounding box center [131, 173] width 69 height 10
click at [101, 187] on button "Start" at bounding box center [105, 187] width 17 height 10
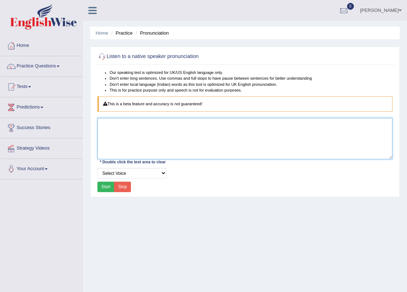
click at [125, 136] on textarea at bounding box center [244, 138] width 295 height 41
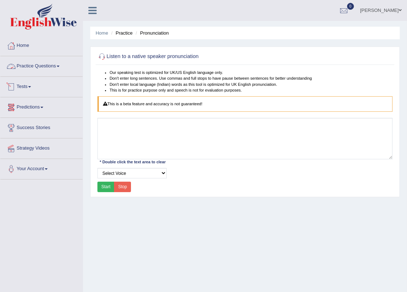
click at [55, 62] on link "Practice Questions" at bounding box center [41, 65] width 82 height 18
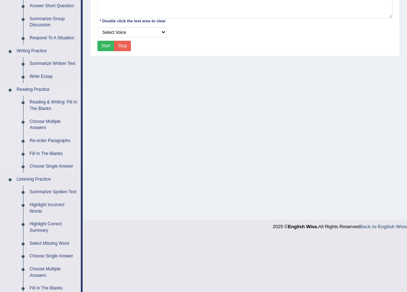
scroll to position [10, 0]
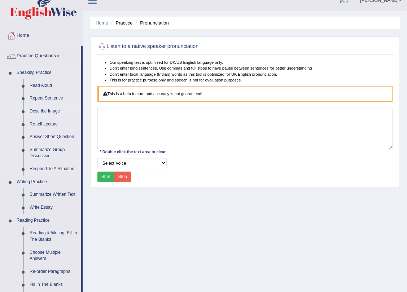
click at [50, 108] on link "Describe Image" at bounding box center [53, 111] width 54 height 13
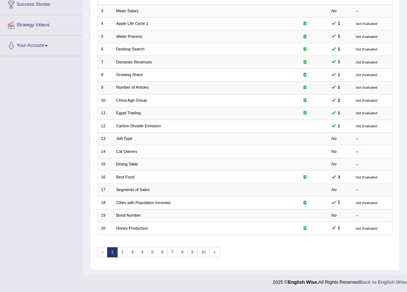
scroll to position [125, 0]
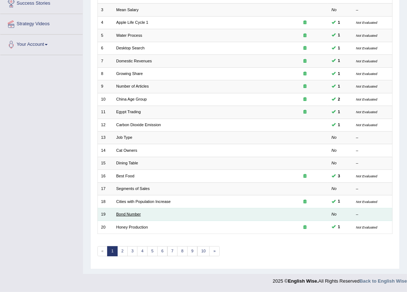
click at [136, 214] on link "Bond Number" at bounding box center [128, 214] width 25 height 4
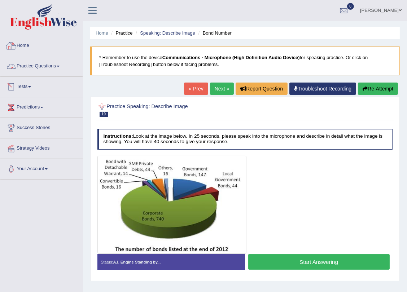
click at [48, 62] on link "Practice Questions" at bounding box center [41, 65] width 82 height 18
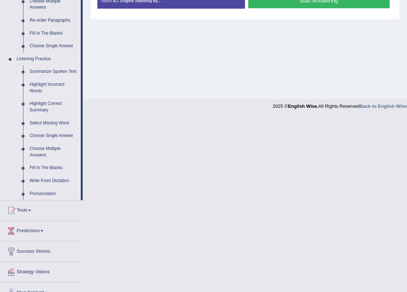
scroll to position [262, 0]
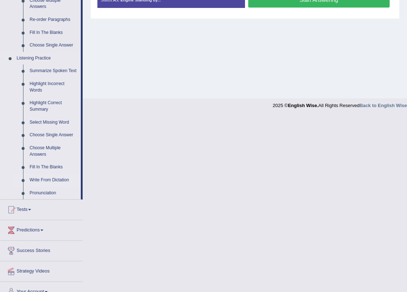
click at [51, 177] on link "Write From Dictation" at bounding box center [53, 180] width 54 height 13
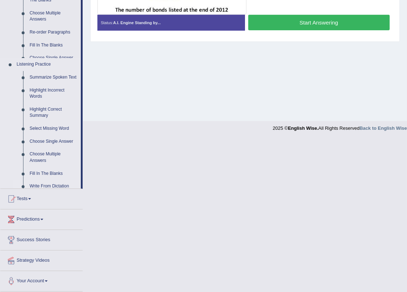
scroll to position [87, 0]
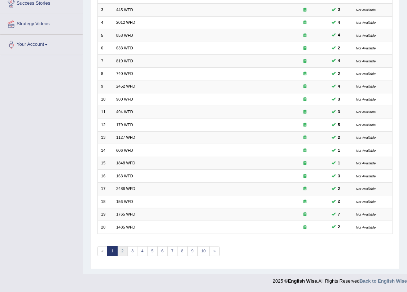
click at [124, 251] on link "2" at bounding box center [122, 251] width 10 height 10
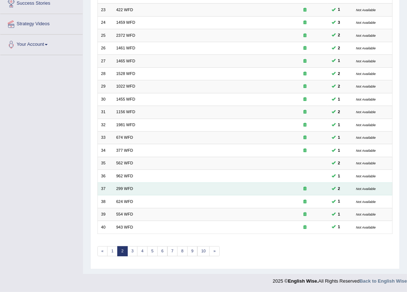
scroll to position [126, 0]
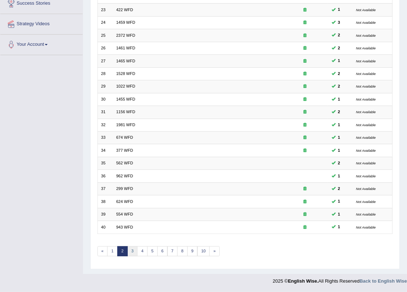
click at [130, 251] on link "3" at bounding box center [132, 251] width 10 height 10
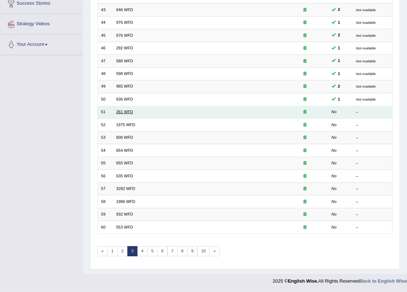
click at [121, 112] on link "261 WFD" at bounding box center [124, 112] width 17 height 4
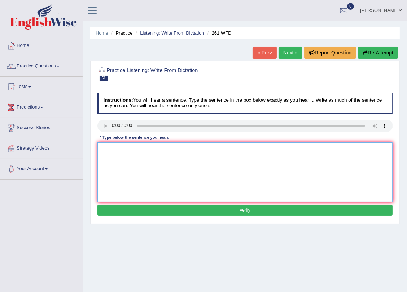
click at [138, 167] on textarea at bounding box center [244, 171] width 295 height 59
click at [213, 150] on textarea "read the studens safty instructions before you use any" at bounding box center [244, 171] width 295 height 59
click at [187, 149] on textarea "read the studens safty instructions before you use any" at bounding box center [244, 171] width 295 height 59
drag, startPoint x: 209, startPoint y: 150, endPoint x: 182, endPoint y: 148, distance: 27.4
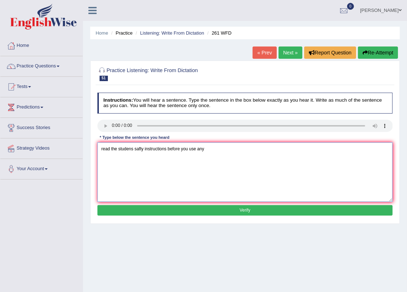
click at [182, 148] on textarea "read the studens safty instructions before you use any" at bounding box center [244, 171] width 295 height 59
click at [104, 150] on textarea "read the studens safty instructions before using any equipment in the workshops." at bounding box center [244, 171] width 295 height 59
click at [129, 149] on textarea "Read the studens safty instructions before using any equipment in the workshops." at bounding box center [244, 171] width 295 height 59
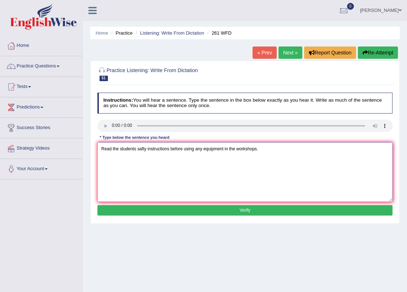
click at [157, 150] on textarea "Read the students safty instructions before using any equipment in the workshop…" at bounding box center [244, 171] width 295 height 59
type textarea "Read the students safty instructions before using any equipment in the workshop…"
click at [246, 211] on button "Verify" at bounding box center [244, 210] width 295 height 10
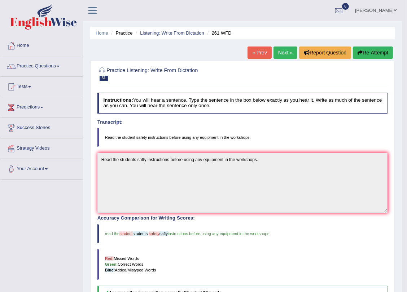
click at [278, 51] on link "Next »" at bounding box center [285, 52] width 24 height 12
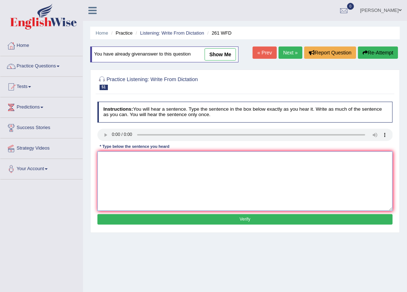
click at [130, 165] on textarea at bounding box center [244, 180] width 295 height 59
click at [106, 158] on textarea "read the stud safty inst befor using the equipment in the workshops" at bounding box center [244, 180] width 295 height 59
click at [266, 158] on textarea "Read the student safty instructions before using the equipment in the workshops" at bounding box center [244, 180] width 295 height 59
type textarea "Read the student safty instructions before using the equipment in the workshops."
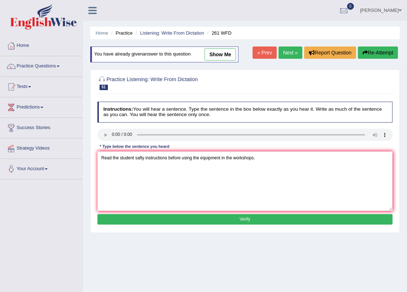
click at [261, 216] on button "Verify" at bounding box center [244, 219] width 295 height 10
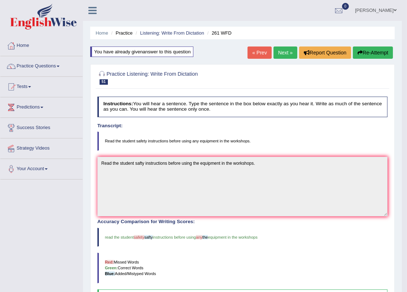
click at [382, 52] on button "Re-Attempt" at bounding box center [373, 52] width 40 height 12
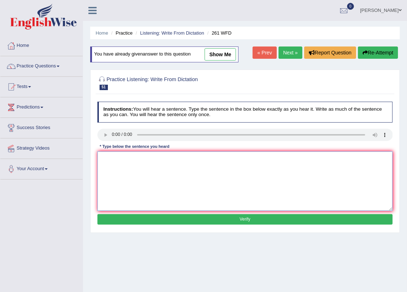
click at [126, 163] on textarea at bounding box center [244, 180] width 295 height 59
click at [107, 158] on textarea "read the student safety instructions before using the equipment in the workshop…" at bounding box center [244, 180] width 295 height 59
type textarea "Read the student safety instructions before using the equipment in the workshop…"
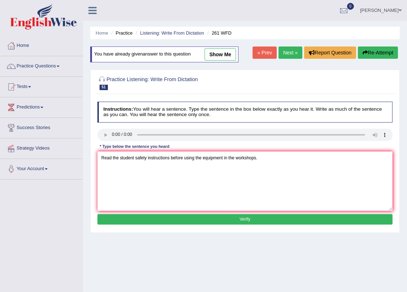
click at [251, 222] on button "Verify" at bounding box center [244, 219] width 295 height 10
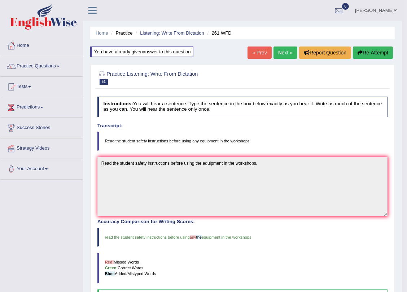
click at [281, 54] on link "Next »" at bounding box center [285, 52] width 24 height 12
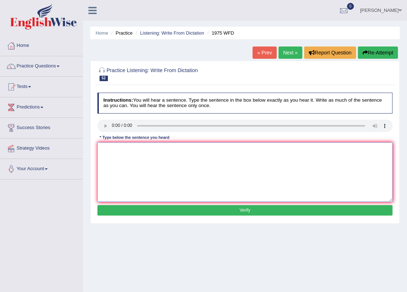
click at [118, 152] on textarea at bounding box center [244, 171] width 295 height 59
drag, startPoint x: 204, startPoint y: 148, endPoint x: 163, endPoint y: 150, distance: 40.4
click at [163, 150] on textarea "his analysis study appears to be in the false pomirse" at bounding box center [244, 171] width 295 height 59
click at [166, 150] on textarea "his analysis study appears to be in the false pomirse" at bounding box center [244, 171] width 295 height 59
drag, startPoint x: 161, startPoint y: 149, endPoint x: 173, endPoint y: 148, distance: 11.5
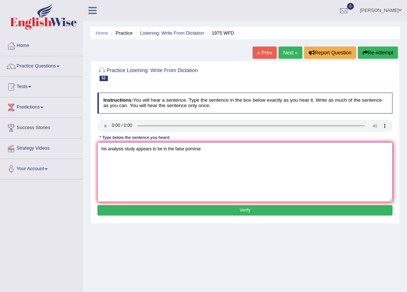
click at [173, 148] on textarea "his analysis study appears to be in the false pomirse" at bounding box center [244, 171] width 295 height 59
click at [198, 147] on textarea "his analysis study appears to be based in a false pomirse" at bounding box center [244, 171] width 295 height 59
click at [105, 149] on textarea "his analysis study appears to be based in a false premirse" at bounding box center [244, 171] width 295 height 59
type textarea "His analysis study appears to be based in a false premirse"
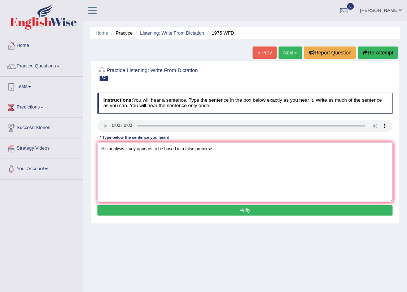
click at [151, 209] on button "Verify" at bounding box center [244, 210] width 295 height 10
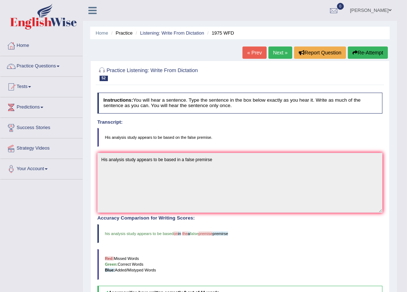
click at [355, 52] on icon "button" at bounding box center [354, 52] width 5 height 5
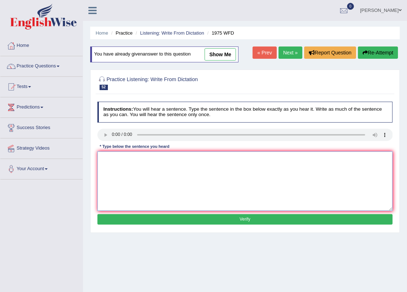
click at [120, 174] on textarea at bounding box center [244, 180] width 295 height 59
click at [103, 156] on textarea "his analysuis study appears to be in the false premise" at bounding box center [244, 180] width 295 height 59
click at [115, 152] on textarea "His analysuis study appears to be in the false premise" at bounding box center [244, 180] width 295 height 59
click at [114, 159] on textarea "His analysuis study appears to be in the false premise" at bounding box center [244, 180] width 295 height 59
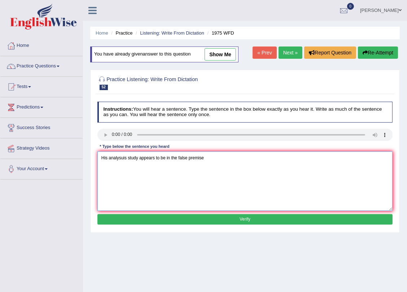
click at [114, 159] on textarea "His analysuis study appears to be in the false premise" at bounding box center [244, 180] width 295 height 59
click at [163, 158] on textarea "His analysis study appears to be in the false premise" at bounding box center [244, 180] width 295 height 59
type textarea "His analysis study appears to be based in the false premise"
click at [208, 217] on button "Verify" at bounding box center [244, 219] width 295 height 10
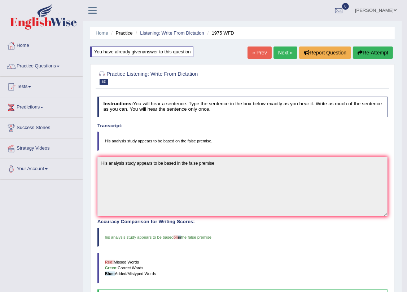
click at [280, 52] on link "Next »" at bounding box center [285, 52] width 24 height 12
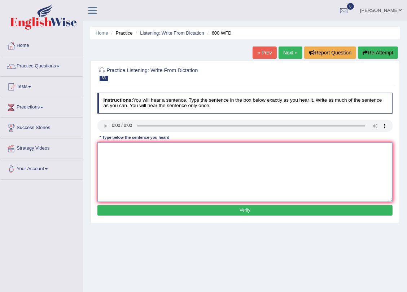
click at [129, 179] on textarea at bounding box center [244, 171] width 295 height 59
click at [182, 151] on textarea "continuing student must be" at bounding box center [244, 171] width 295 height 59
click at [116, 149] on textarea "continuing student will be sent necesary application forms." at bounding box center [244, 171] width 295 height 59
click at [173, 148] on textarea "Continueing student will be sent necesary application forms." at bounding box center [244, 171] width 295 height 59
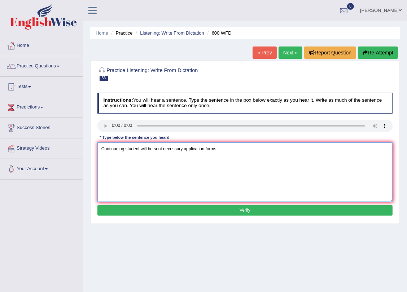
click at [190, 162] on textarea "Continueing student will be sent necessary application forms." at bounding box center [244, 171] width 295 height 59
type textarea "Continueing student will be sent necessary application forms."
click at [214, 209] on button "Verify" at bounding box center [244, 210] width 295 height 10
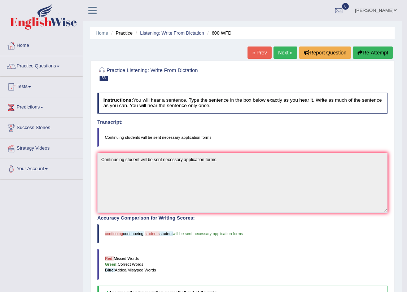
click at [387, 53] on button "Re-Attempt" at bounding box center [373, 52] width 40 height 12
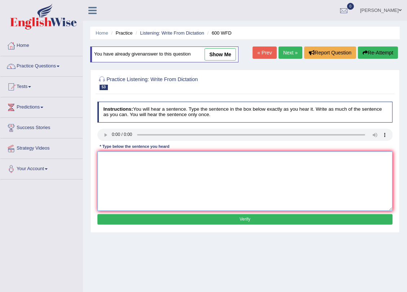
click at [130, 165] on textarea at bounding box center [244, 180] width 295 height 59
click at [115, 158] on textarea "constining studnet will bve sent necessary application forms." at bounding box center [244, 180] width 295 height 59
click at [131, 158] on textarea "continuing studnet will bve sent necessary application forms." at bounding box center [244, 180] width 295 height 59
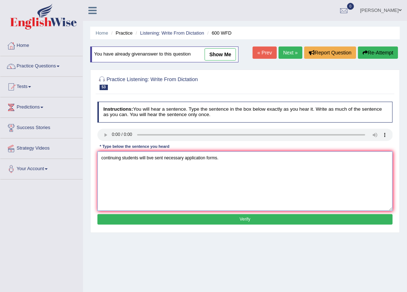
click at [151, 156] on textarea "continuing students will bve sent necessary application forms." at bounding box center [244, 180] width 295 height 59
type textarea "continuing students will be sent necessary application forms."
click at [221, 219] on button "Verify" at bounding box center [244, 219] width 295 height 10
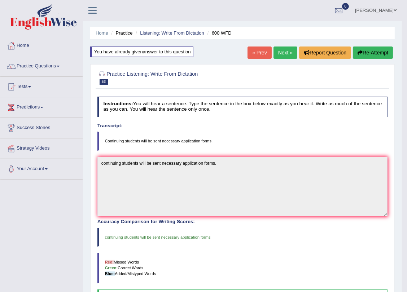
click at [287, 50] on link "Next »" at bounding box center [285, 52] width 24 height 12
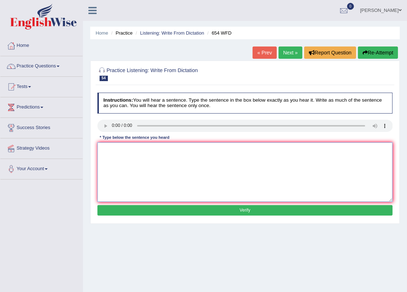
click at [132, 159] on textarea at bounding box center [244, 171] width 295 height 59
click at [106, 149] on textarea "thes study showed that [DEMOGRAPHIC_DATA] people ar the most active in [GEOGRAP…" at bounding box center [244, 171] width 295 height 59
click at [151, 148] on textarea "The study showed that [DEMOGRAPHIC_DATA] kong people ar the most active in [GEO…" at bounding box center [244, 171] width 295 height 59
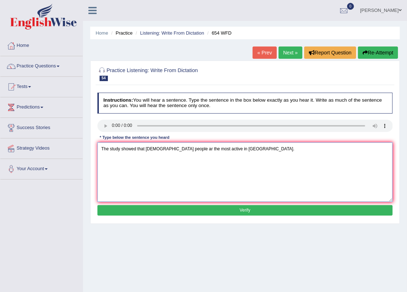
type textarea "The study showed that [DEMOGRAPHIC_DATA] people ar the most active in [GEOGRAPH…"
click at [198, 211] on button "Verify" at bounding box center [244, 210] width 295 height 10
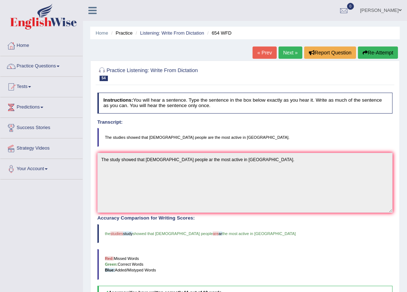
click at [287, 54] on link "Next »" at bounding box center [290, 52] width 24 height 12
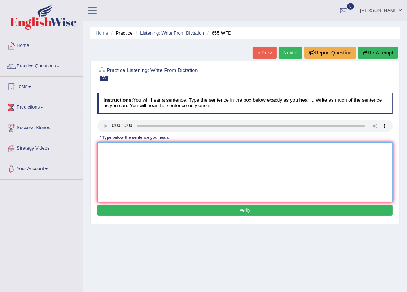
click at [123, 162] on textarea at bounding box center [244, 171] width 295 height 59
click at [104, 150] on textarea "the teacher traing inclueds observing the classes." at bounding box center [244, 171] width 295 height 59
click at [141, 148] on textarea "The teacher traing inclueds observing the classes." at bounding box center [244, 171] width 295 height 59
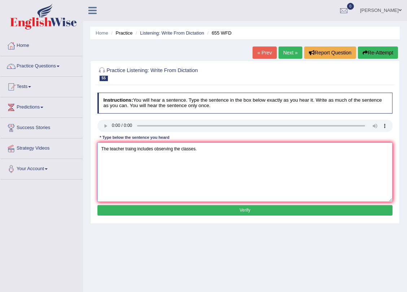
type textarea "The teacher traing includes observing the classes."
click at [204, 211] on button "Verify" at bounding box center [244, 210] width 295 height 10
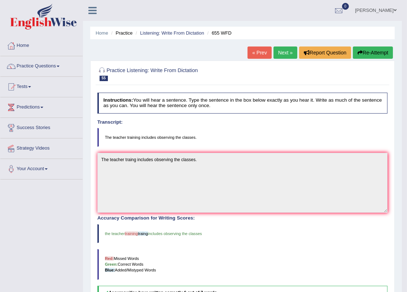
click at [374, 54] on button "Re-Attempt" at bounding box center [373, 52] width 40 height 12
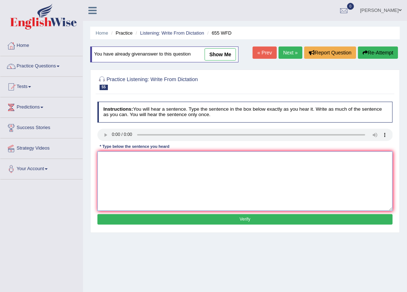
click at [119, 167] on textarea at bounding box center [244, 180] width 295 height 59
click at [102, 156] on textarea "the teacher trainign includes observing the classes." at bounding box center [244, 180] width 295 height 59
click at [134, 157] on textarea "The teacher trainign includes observing the classes." at bounding box center [244, 180] width 295 height 59
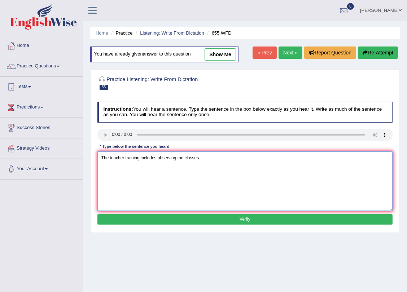
type textarea "The teacher training includes observing the classes."
click at [212, 220] on button "Verify" at bounding box center [244, 219] width 295 height 10
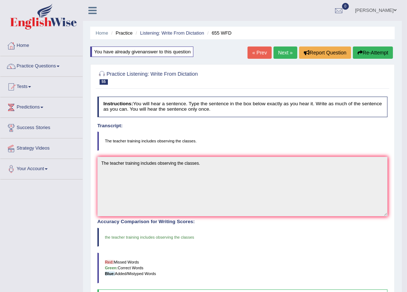
click at [287, 52] on link "Next »" at bounding box center [285, 52] width 24 height 12
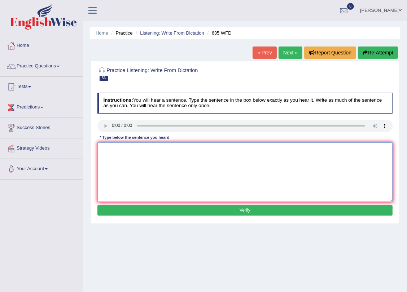
click at [125, 169] on textarea at bounding box center [244, 171] width 295 height 59
click at [105, 149] on textarea "the [GEOGRAPHIC_DATA] is currently located in the ground flore of the library." at bounding box center [244, 171] width 295 height 59
click at [104, 149] on textarea "the [GEOGRAPHIC_DATA] is currently located in the ground flore of the library." at bounding box center [244, 171] width 295 height 59
click at [111, 150] on textarea "The [GEOGRAPHIC_DATA] is currently located in the ground flore of the library." at bounding box center [244, 171] width 295 height 59
click at [111, 149] on textarea "The [GEOGRAPHIC_DATA] is currently located in the ground flore of the library." at bounding box center [244, 171] width 295 height 59
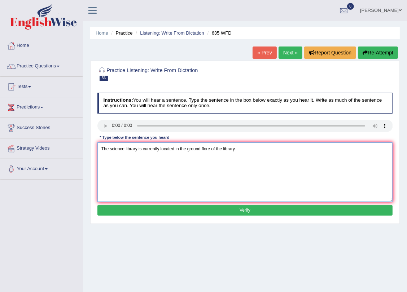
click at [177, 148] on textarea "The science library is currently located in the ground flore of the library." at bounding box center [244, 171] width 295 height 59
click at [176, 148] on textarea "The science library is currently located in the ground flore of the library." at bounding box center [244, 171] width 295 height 59
type textarea "The science library is currently located on the ground floor of the library."
click at [226, 209] on button "Verify" at bounding box center [244, 210] width 295 height 10
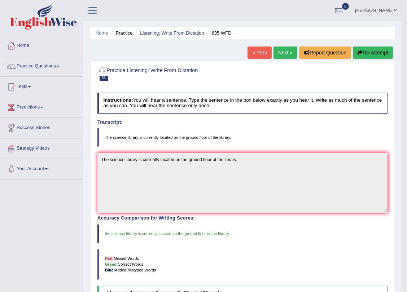
click at [288, 51] on link "Next »" at bounding box center [285, 52] width 24 height 12
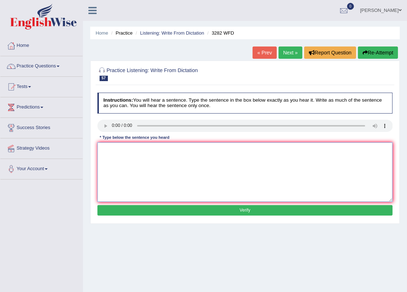
click at [124, 161] on textarea at bounding box center [244, 171] width 295 height 59
click at [111, 150] on textarea "computer used to be larger than they are now." at bounding box center [244, 171] width 295 height 59
type textarea "Computer used to be larger than they are now."
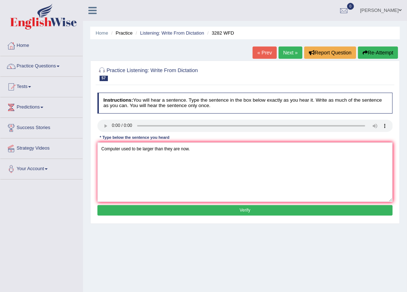
click at [216, 207] on button "Verify" at bounding box center [244, 210] width 295 height 10
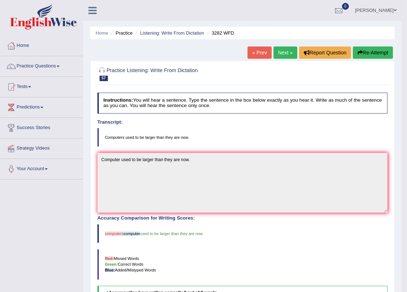
click at [373, 54] on button "Re-Attempt" at bounding box center [373, 52] width 40 height 12
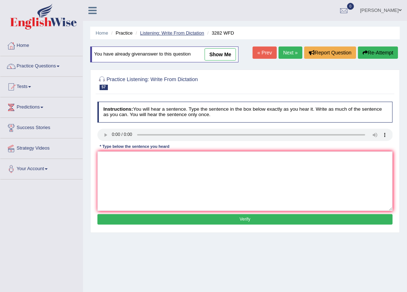
click at [152, 31] on link "Listening: Write From Dictation" at bounding box center [172, 32] width 64 height 5
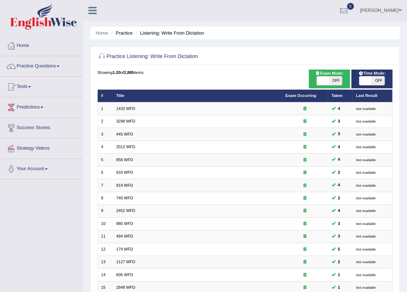
scroll to position [126, 0]
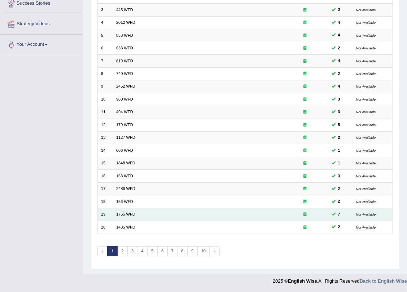
click at [127, 210] on td "1765 WFD" at bounding box center [197, 214] width 169 height 13
click at [127, 212] on link "1765 WFD" at bounding box center [125, 214] width 19 height 4
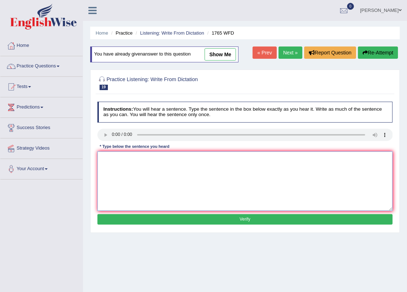
click at [136, 177] on textarea at bounding box center [244, 180] width 295 height 59
click at [231, 157] on textarea "application fornms for sharing accomodations must be completed" at bounding box center [244, 180] width 295 height 59
click at [107, 158] on textarea "application fornms for sharing accomodations must be completed two months in ad…" at bounding box center [244, 180] width 295 height 59
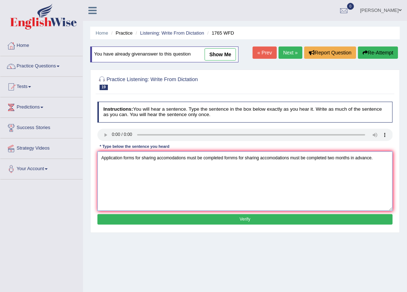
drag, startPoint x: 329, startPoint y: 156, endPoint x: 228, endPoint y: 166, distance: 101.8
click at [228, 166] on textarea "Application forms for sharing accomodations must be completed fornms for sharin…" at bounding box center [244, 180] width 295 height 59
type textarea "Application forms for sharing accomodations must be completed two months in adv…"
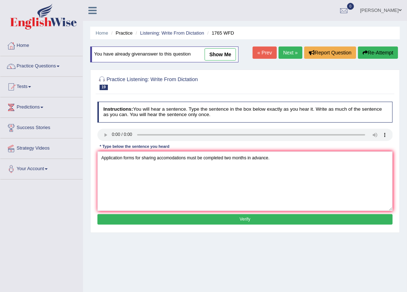
click at [239, 218] on button "Verify" at bounding box center [244, 219] width 295 height 10
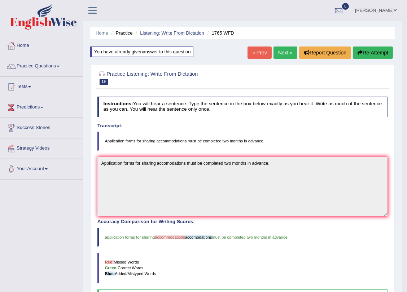
click at [153, 31] on link "Listening: Write From Dictation" at bounding box center [172, 32] width 64 height 5
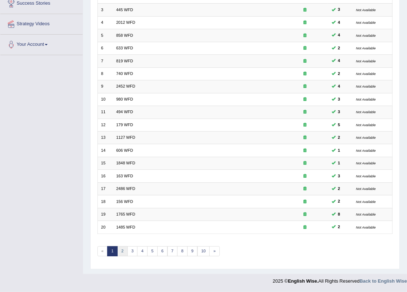
click at [120, 252] on link "2" at bounding box center [122, 251] width 10 height 10
click at [130, 253] on link "3" at bounding box center [132, 251] width 10 height 10
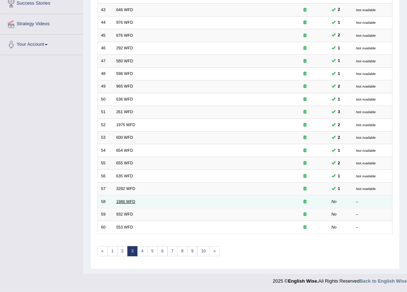
click at [124, 199] on link "1986 WFD" at bounding box center [125, 201] width 19 height 4
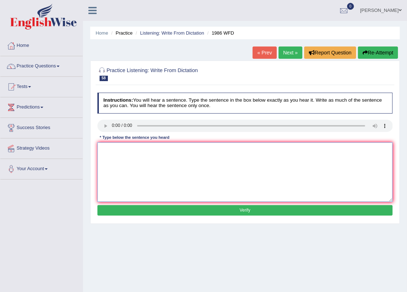
click at [127, 165] on textarea at bounding box center [244, 171] width 295 height 59
drag, startPoint x: 101, startPoint y: 148, endPoint x: 97, endPoint y: 148, distance: 4.3
click at [97, 148] on textarea "a good academic paper should show a clear argument." at bounding box center [244, 171] width 295 height 59
type textarea "A good academic papper should show a clear argument."
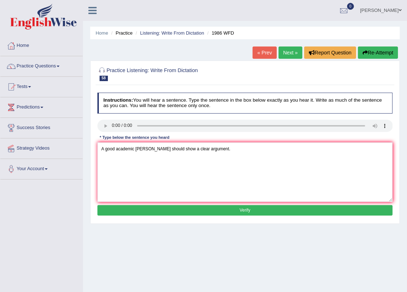
click at [150, 213] on button "Verify" at bounding box center [244, 210] width 295 height 10
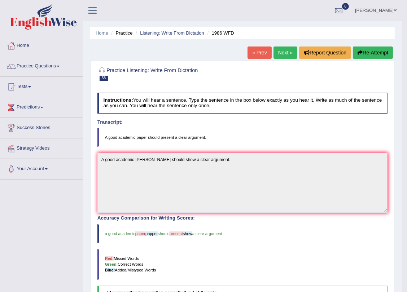
click at [383, 49] on button "Re-Attempt" at bounding box center [373, 52] width 40 height 12
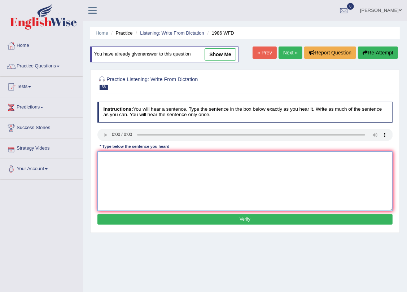
click at [119, 178] on textarea at bounding box center [244, 180] width 295 height 59
click at [272, 175] on textarea "a good academic paper shoud present a clear argument" at bounding box center [244, 180] width 295 height 59
drag, startPoint x: 105, startPoint y: 159, endPoint x: 88, endPoint y: 162, distance: 16.9
click at [88, 162] on div "Home Practice Listening: Write From Dictation 1986 WFD You have already given a…" at bounding box center [245, 180] width 324 height 360
type textarea "A good academic paper shoud present a clear argument."
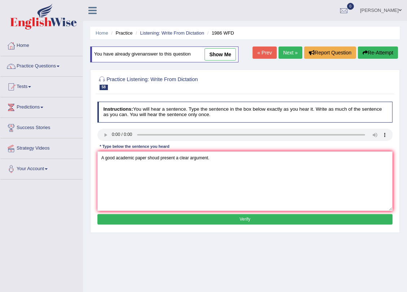
click at [225, 220] on button "Verify" at bounding box center [244, 219] width 295 height 10
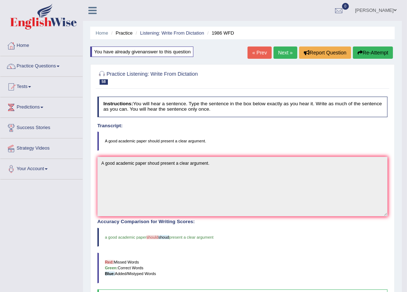
click at [373, 47] on button "Re-Attempt" at bounding box center [373, 52] width 40 height 12
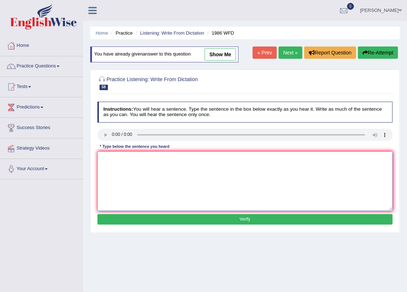
click at [130, 175] on textarea at bounding box center [244, 180] width 295 height 59
drag, startPoint x: 103, startPoint y: 156, endPoint x: 90, endPoint y: 159, distance: 13.6
click at [90, 159] on div "Practice Listening: Write From Dictation 58 1986 WFD Instructions: You will hea…" at bounding box center [244, 151] width 309 height 163
type textarea "A good academic paper should present a clear argument."
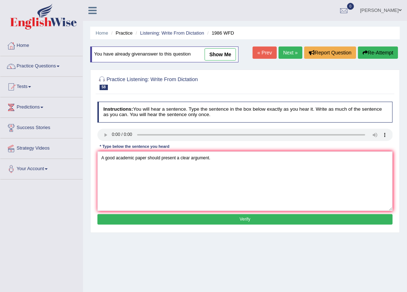
click at [236, 218] on button "Verify" at bounding box center [244, 219] width 295 height 10
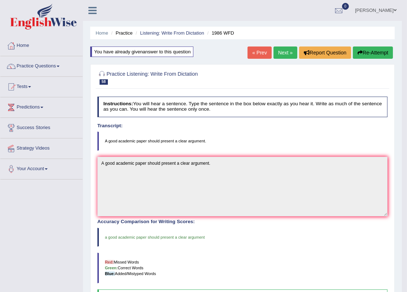
click at [283, 50] on link "Next »" at bounding box center [285, 52] width 24 height 12
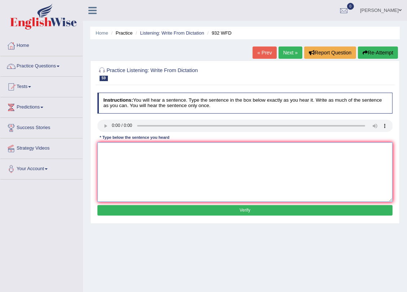
click at [123, 173] on textarea at bounding box center [244, 171] width 295 height 59
click at [137, 147] on textarea "take the first step for applying the" at bounding box center [244, 171] width 295 height 59
drag, startPoint x: 165, startPoint y: 149, endPoint x: 158, endPoint y: 151, distance: 7.9
click at [158, 151] on textarea "take the first step by applying the" at bounding box center [244, 171] width 295 height 59
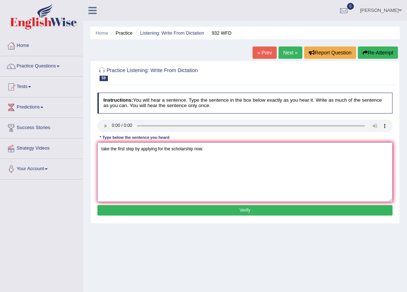
click at [105, 148] on textarea "take the first step by applying for the scholarship now." at bounding box center [244, 171] width 295 height 59
click at [180, 148] on textarea "Take the first step by applying for the scholarship now." at bounding box center [244, 171] width 295 height 59
type textarea "Take the first step by applying for the schoolarship now."
click at [211, 212] on button "Verify" at bounding box center [244, 210] width 295 height 10
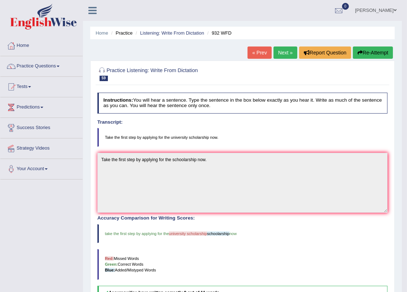
click at [368, 54] on button "Re-Attempt" at bounding box center [373, 52] width 40 height 12
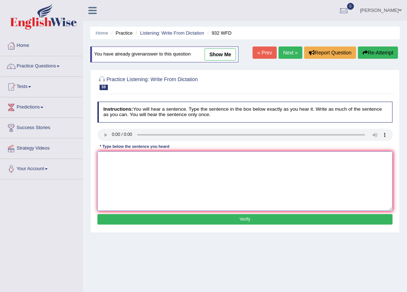
click at [128, 188] on textarea at bounding box center [244, 180] width 295 height 59
click at [103, 158] on textarea "take the first step by appliyng for the university scholarship now" at bounding box center [244, 180] width 295 height 59
type textarea "Take the first step by appliyng for the university scholarship now."
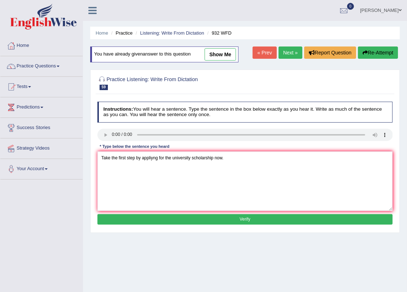
click at [155, 220] on button "Verify" at bounding box center [244, 219] width 295 height 10
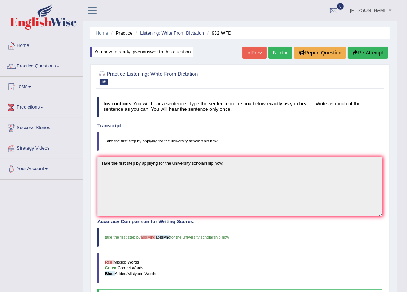
click at [371, 51] on button "Re-Attempt" at bounding box center [367, 52] width 40 height 12
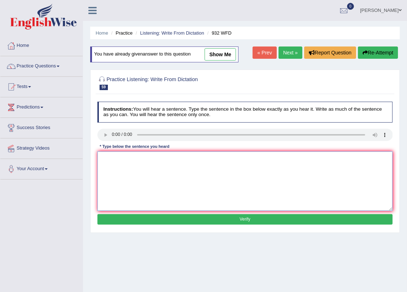
click at [112, 167] on textarea at bounding box center [244, 180] width 295 height 59
type textarea "Take the first step by applying for the university scholarship now."
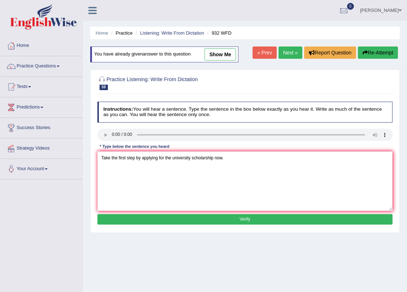
click at [134, 218] on button "Verify" at bounding box center [244, 219] width 295 height 10
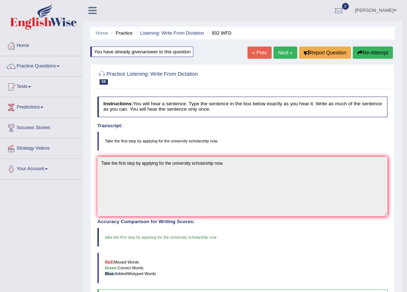
click at [283, 54] on link "Next »" at bounding box center [285, 52] width 24 height 12
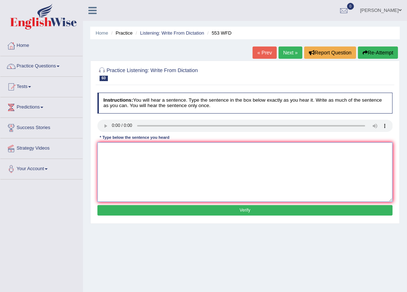
click at [124, 163] on textarea at bounding box center [244, 171] width 295 height 59
click at [161, 147] on textarea "watter filter on campus will" at bounding box center [244, 171] width 295 height 59
click at [107, 146] on textarea "watter filter on campus will discurge the unnesesary use of plastic bottles." at bounding box center [244, 171] width 295 height 59
type textarea "Water filter on campus will discurage the unnesessary use of plastic bottles."
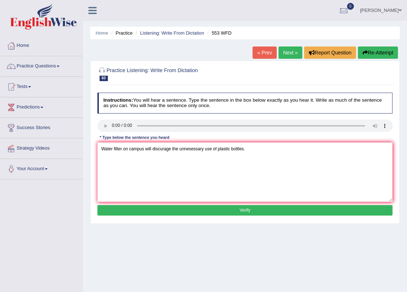
click at [198, 206] on button "Verify" at bounding box center [244, 210] width 295 height 10
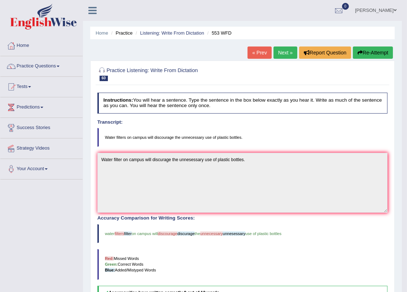
click at [375, 53] on button "Re-Attempt" at bounding box center [373, 52] width 40 height 12
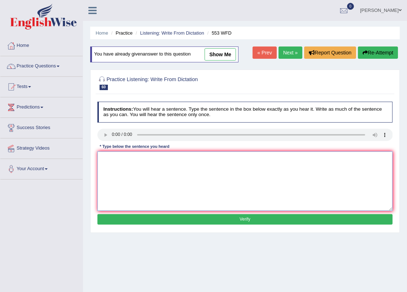
click at [137, 177] on textarea at bounding box center [244, 180] width 295 height 59
click at [106, 156] on textarea "water filters on campus will discurage the unnesessary use of plastic bottles." at bounding box center [244, 180] width 295 height 59
type textarea "Water filters on campus will discurege the unnesessary use of plastic bottles."
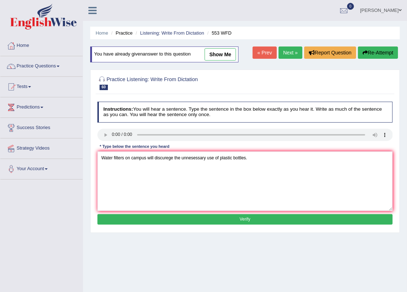
click at [196, 221] on button "Verify" at bounding box center [244, 219] width 295 height 10
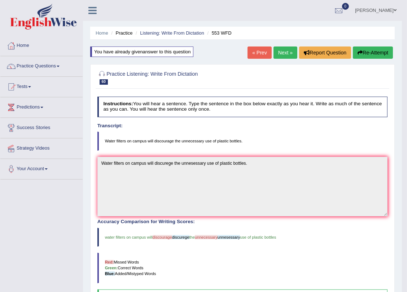
click at [372, 54] on button "Re-Attempt" at bounding box center [373, 52] width 40 height 12
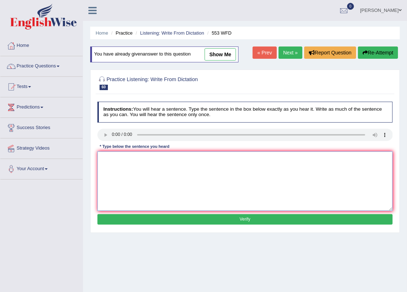
click at [116, 161] on textarea at bounding box center [244, 180] width 295 height 59
click at [107, 161] on textarea "water filter on campus will discurrage the unnecesary use of plastic bottles." at bounding box center [244, 180] width 295 height 59
click at [105, 159] on textarea "water filter on campus will discurrage the unnecesary use of plastic bottles." at bounding box center [244, 180] width 295 height 59
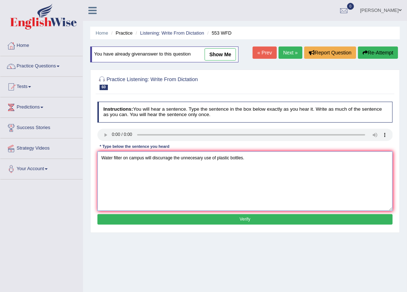
click at [168, 158] on textarea "Water filter on campus will discurrage the unnecesary use of plastic bottles." at bounding box center [244, 180] width 295 height 59
click at [196, 160] on textarea "Water filter on campus will discourage the unnecesary use of plastic bottles." at bounding box center [244, 180] width 295 height 59
type textarea "Water filter on campus will discourage the unnecessary use of plastic bottles."
click at [238, 217] on button "Verify" at bounding box center [244, 219] width 295 height 10
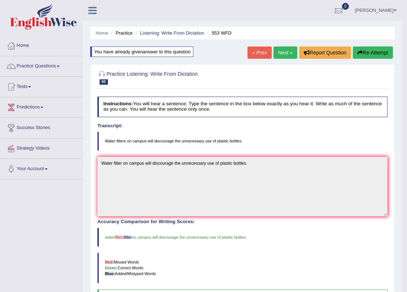
click at [285, 51] on link "Next »" at bounding box center [285, 52] width 24 height 12
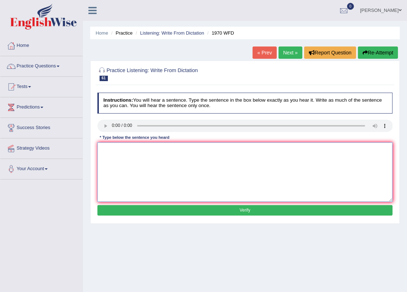
click at [129, 176] on textarea at bounding box center [244, 171] width 295 height 59
click at [105, 149] on textarea "one student representative will be selected from a class" at bounding box center [244, 171] width 295 height 59
click at [195, 150] on textarea "One student representative will be selected from a class" at bounding box center [244, 171] width 295 height 59
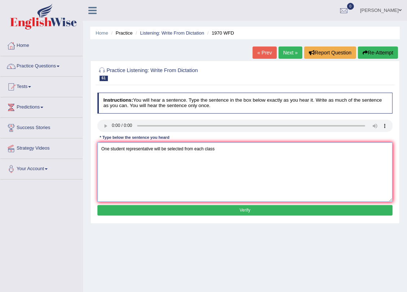
type textarea "One student representative will be selected from each class"
click at [240, 207] on button "Verify" at bounding box center [244, 210] width 295 height 10
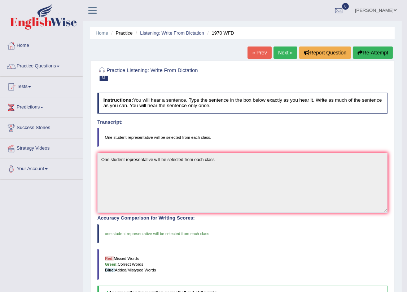
click at [278, 50] on link "Next »" at bounding box center [285, 52] width 24 height 12
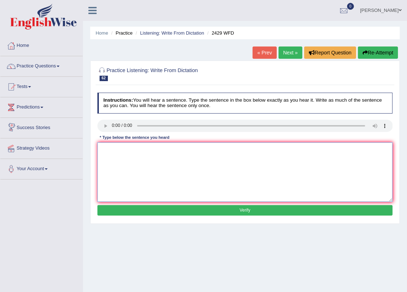
click at [137, 168] on textarea at bounding box center [244, 171] width 295 height 59
click at [178, 149] on textarea "before chusing uni courses you should yhink of your future career." at bounding box center [244, 171] width 295 height 59
click at [108, 148] on textarea "before chusing uni courses you should consider of your future career." at bounding box center [244, 171] width 295 height 59
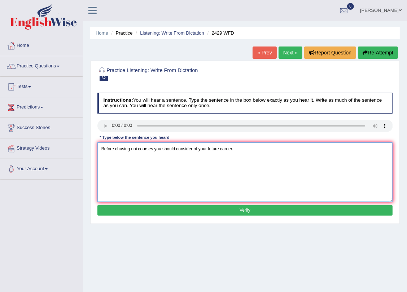
click at [120, 148] on textarea "Before chusing uni courses you should consider of your future career." at bounding box center [244, 171] width 295 height 59
type textarea "Before choosinf university courses you should consider off your future career."
click at [187, 210] on button "Verify" at bounding box center [244, 210] width 295 height 10
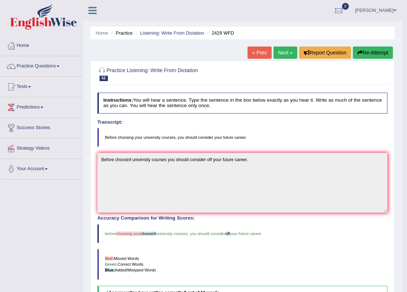
click at [284, 50] on link "Next »" at bounding box center [285, 52] width 24 height 12
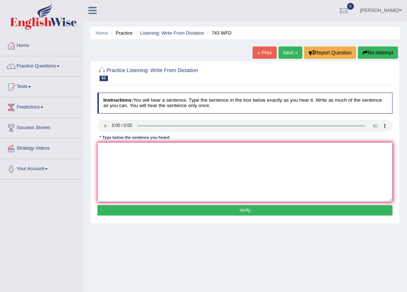
click at [119, 163] on textarea at bounding box center [244, 171] width 295 height 59
click at [194, 149] on textarea "being bilingual does not necesary mean" at bounding box center [244, 171] width 295 height 59
click at [106, 150] on textarea "being bilingual does not necesary mean having the ability to analyse the langua…" at bounding box center [244, 171] width 295 height 59
type textarea "Being bilingual does not necesary mean having the ability to analyse the langua…"
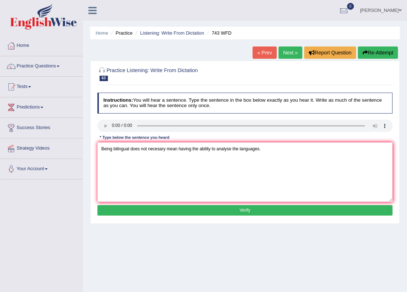
click at [219, 212] on button "Verify" at bounding box center [244, 210] width 295 height 10
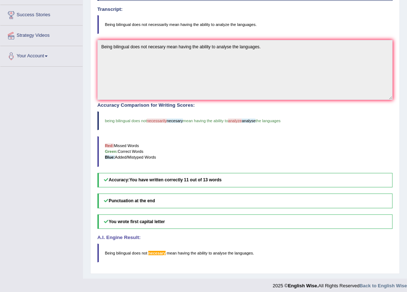
scroll to position [117, 0]
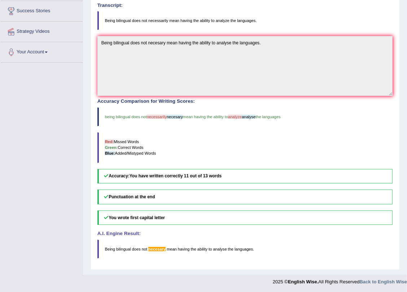
click at [156, 249] on span "necesary" at bounding box center [156, 249] width 17 height 4
click at [248, 116] on span "analyse" at bounding box center [248, 117] width 14 height 4
click at [239, 116] on span "analyze" at bounding box center [235, 117] width 14 height 4
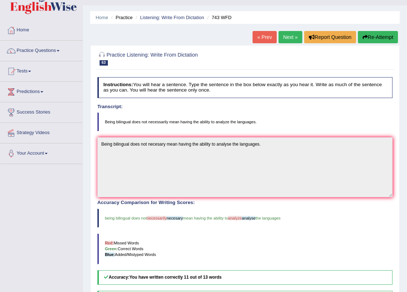
scroll to position [0, 0]
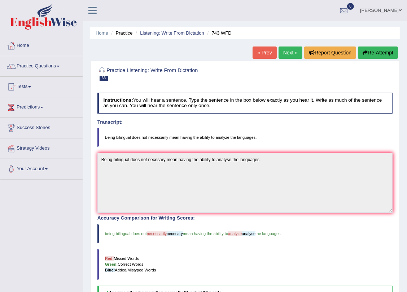
click at [369, 51] on button "Re-Attempt" at bounding box center [378, 52] width 40 height 12
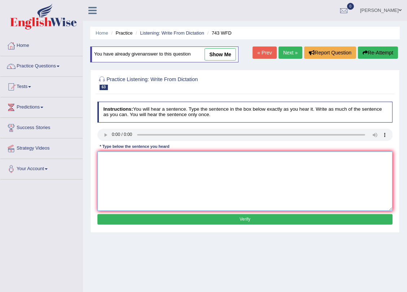
click at [131, 176] on textarea at bounding box center [244, 180] width 295 height 59
click at [234, 158] on textarea "being bilingual does not necesaarily mean having the ability to inter" at bounding box center [244, 180] width 295 height 59
click at [105, 156] on textarea "being bilingual does not necesaarily mean having the ability to analyze the lan…" at bounding box center [244, 180] width 295 height 59
click at [160, 156] on textarea "Being bilingual does not necesaarily mean having the ability to analyze the lan…" at bounding box center [244, 180] width 295 height 59
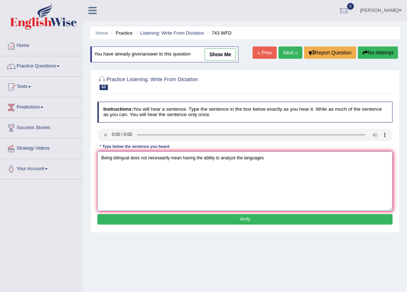
click at [160, 156] on textarea "Being bilingual does not necesaarily mean having the ability to analyze the lan…" at bounding box center [244, 180] width 295 height 59
type textarea "Being bilingual does not necessarily mean having the ability to analyze the lan…"
click at [251, 219] on button "Verify" at bounding box center [244, 219] width 295 height 10
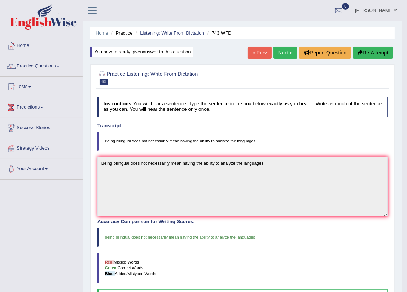
click at [279, 50] on link "Next »" at bounding box center [285, 52] width 24 height 12
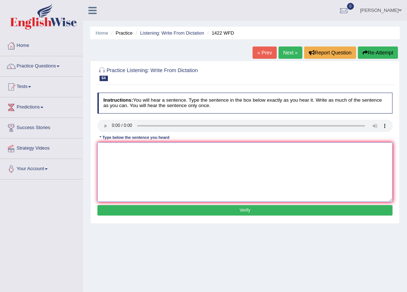
click at [123, 178] on textarea at bounding box center [244, 171] width 295 height 59
click at [105, 150] on textarea "we are looking for new ways to engage new learners." at bounding box center [244, 171] width 295 height 59
click at [182, 148] on textarea "We are looking for new ways to engage new learners." at bounding box center [244, 171] width 295 height 59
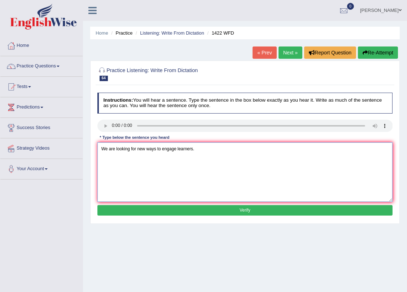
type textarea "We are looking for new ways to engage learners."
click at [192, 210] on button "Verify" at bounding box center [244, 210] width 295 height 10
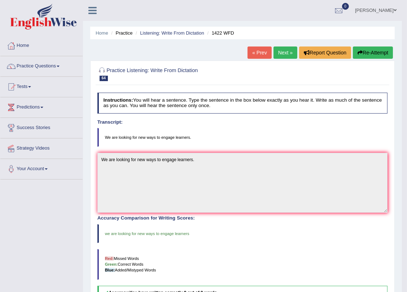
click at [283, 47] on link "Next »" at bounding box center [285, 52] width 24 height 12
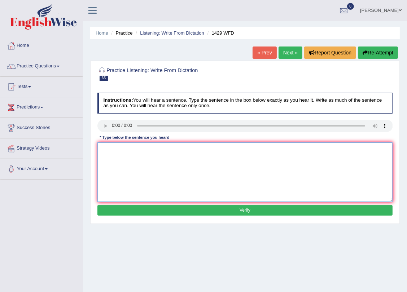
click at [131, 152] on textarea at bounding box center [244, 171] width 295 height 59
click at [108, 150] on textarea "when you attend a job interview puntuality is the key." at bounding box center [244, 171] width 295 height 59
click at [133, 147] on textarea "When you attend a job interview puntuality is the key." at bounding box center [244, 171] width 295 height 59
click at [127, 149] on textarea "When you attend a job interview puntuality is the key." at bounding box center [244, 171] width 295 height 59
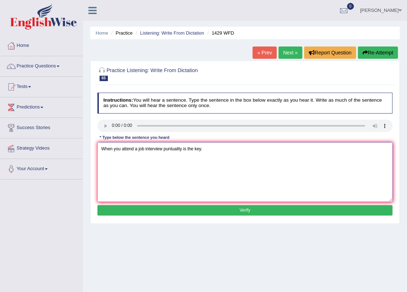
click at [127, 149] on textarea "When you attend a job interview puntuality is the key." at bounding box center [244, 171] width 295 height 59
click at [172, 147] on textarea "When you attend a job interview puntuality is the key." at bounding box center [244, 171] width 295 height 59
type textarea "When you attend a job interview puntuality is the key."
click at [200, 208] on button "Verify" at bounding box center [244, 210] width 295 height 10
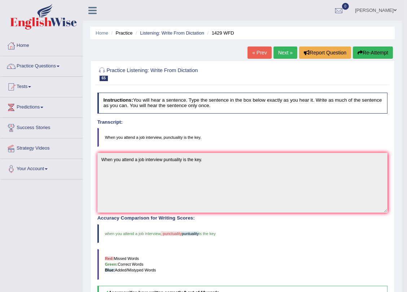
click at [285, 53] on link "Next »" at bounding box center [285, 52] width 24 height 12
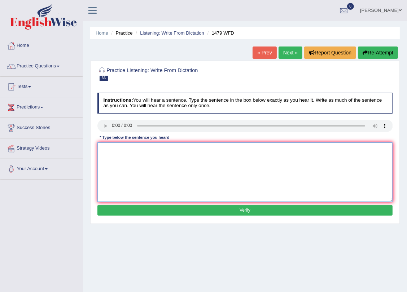
click at [141, 174] on textarea at bounding box center [244, 171] width 295 height 59
click at [137, 155] on textarea "the teach" at bounding box center [244, 171] width 295 height 59
type textarea "the teach student"
click at [119, 149] on textarea "the teach student" at bounding box center [244, 171] width 295 height 59
drag, startPoint x: 134, startPoint y: 149, endPoint x: 37, endPoint y: 154, distance: 97.1
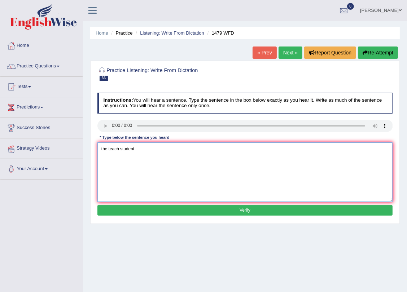
click at [36, 154] on div "Toggle navigation Home Practice Questions Speaking Practice Read Aloud Repeat S…" at bounding box center [203, 187] width 407 height 375
click at [130, 162] on textarea at bounding box center [244, 171] width 295 height 59
click at [106, 149] on textarea "the teahcer requiered student to attend" at bounding box center [244, 171] width 295 height 59
click at [188, 150] on textarea "Teh teacher requiered student to attend" at bounding box center [244, 171] width 295 height 59
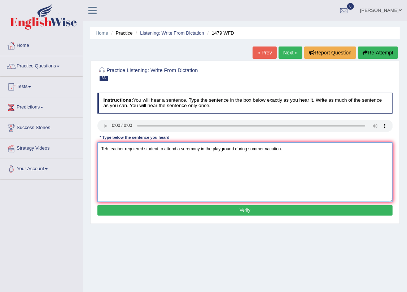
click at [105, 150] on textarea "Teh teacher requiered student to attend a seremony in the playground during sum…" at bounding box center [244, 171] width 295 height 59
click at [114, 149] on textarea "Teh teacher requiered student to attend a seremony in the playground during sum…" at bounding box center [244, 171] width 295 height 59
type textarea "Teh teacher requiered student to attend a ceremony in the playground during sum…"
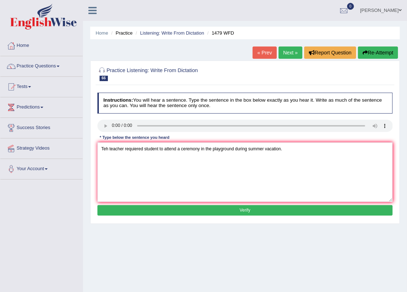
click at [136, 206] on button "Verify" at bounding box center [244, 210] width 295 height 10
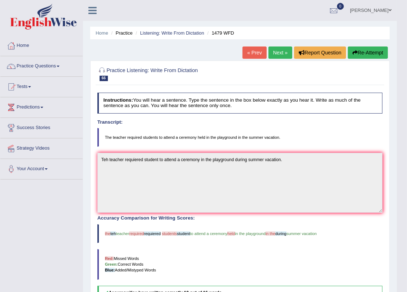
click at [371, 52] on button "Re-Attempt" at bounding box center [367, 52] width 40 height 12
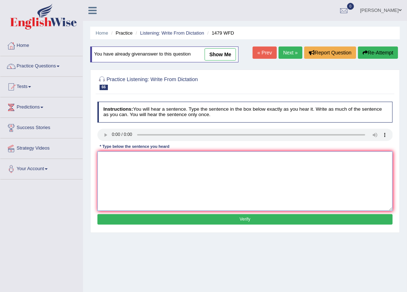
drag, startPoint x: 118, startPoint y: 170, endPoint x: 120, endPoint y: 186, distance: 16.6
click at [119, 176] on textarea at bounding box center [244, 180] width 295 height 59
drag, startPoint x: 100, startPoint y: 155, endPoint x: 128, endPoint y: 177, distance: 35.0
click at [100, 155] on textarea "the teacher requiered student to attend a ceremony in the playground during sum…" at bounding box center [244, 180] width 295 height 59
click at [133, 153] on textarea "The teacher requiered student to attend a ceremony in the playground during sum…" at bounding box center [244, 180] width 295 height 59
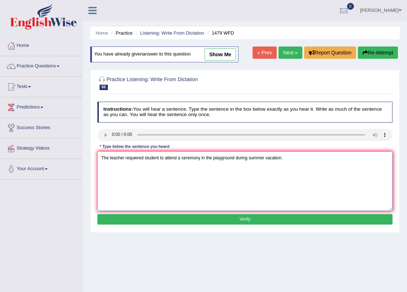
click at [134, 158] on textarea "The teacher requiered student to attend a ceremony in the playground during sum…" at bounding box center [244, 180] width 295 height 59
type textarea "The teacher required the students to attend a ceremony in the playground during…"
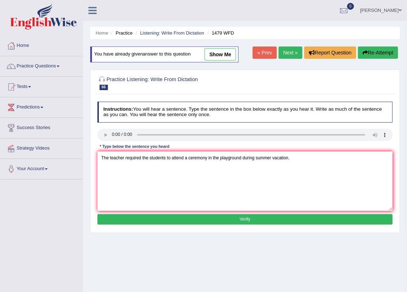
click at [149, 221] on button "Verify" at bounding box center [244, 219] width 295 height 10
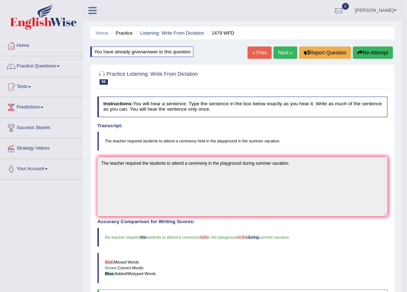
click at [278, 48] on link "Next »" at bounding box center [285, 52] width 24 height 12
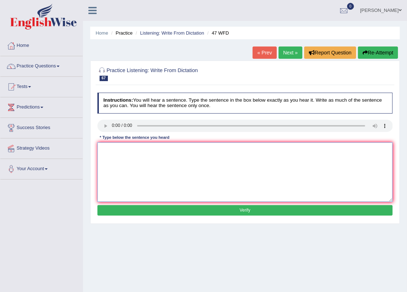
click at [132, 144] on textarea at bounding box center [244, 171] width 295 height 59
click at [102, 149] on textarea "two drops of the solutions were heated in the test tube." at bounding box center [244, 171] width 295 height 59
type textarea "Two drops of the solution were heated in the test tube."
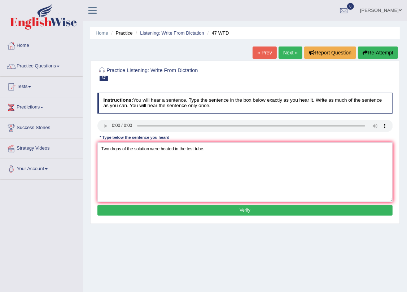
click at [209, 213] on button "Verify" at bounding box center [244, 210] width 295 height 10
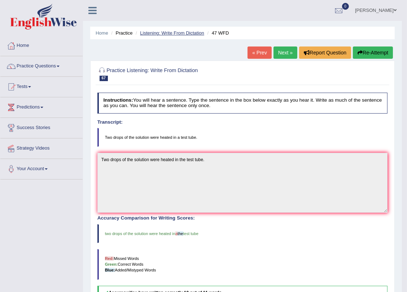
click at [146, 32] on link "Listening: Write From Dictation" at bounding box center [172, 32] width 64 height 5
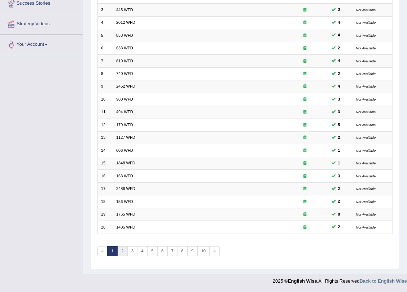
click at [123, 251] on link "2" at bounding box center [122, 251] width 10 height 10
click at [131, 251] on link "3" at bounding box center [132, 251] width 10 height 10
click at [142, 252] on link "4" at bounding box center [142, 251] width 10 height 10
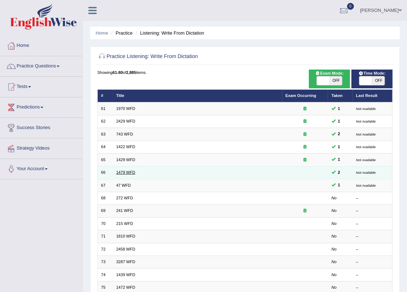
click at [121, 170] on link "1479 WFD" at bounding box center [125, 172] width 19 height 4
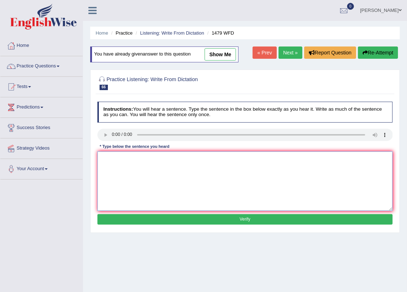
click at [129, 172] on textarea at bounding box center [244, 180] width 295 height 59
click at [152, 35] on link "Listening: Write From Dictation" at bounding box center [172, 32] width 64 height 5
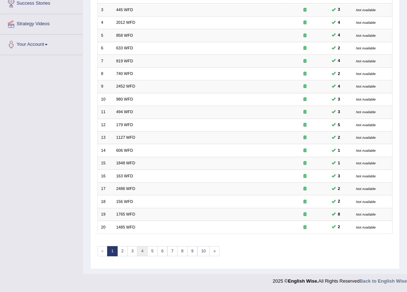
click at [141, 252] on link "4" at bounding box center [142, 251] width 10 height 10
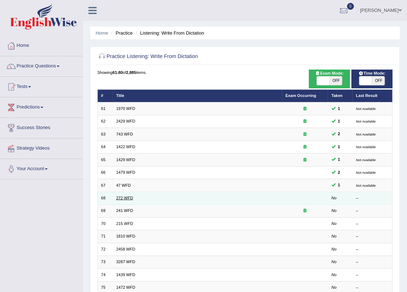
click at [121, 199] on link "272 WFD" at bounding box center [124, 198] width 17 height 4
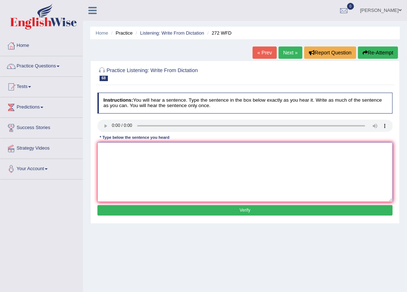
click at [120, 147] on textarea at bounding box center [244, 171] width 295 height 59
click at [104, 148] on textarea "the development has a negative impact on the environment" at bounding box center [244, 171] width 295 height 59
type textarea "The development has a negative impact on the environment."
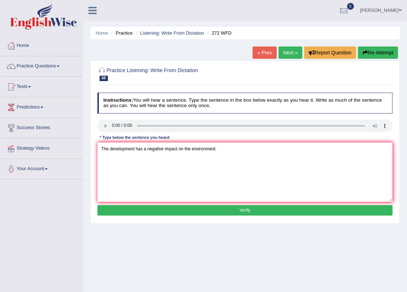
click at [159, 209] on button "Verify" at bounding box center [244, 210] width 295 height 10
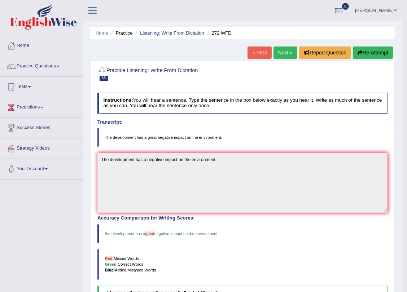
click at [285, 50] on link "Next »" at bounding box center [285, 52] width 24 height 12
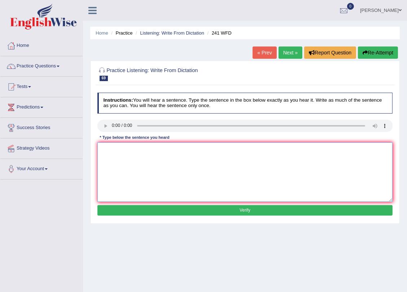
click at [146, 175] on textarea at bounding box center [244, 171] width 295 height 59
click at [103, 147] on textarea "pls check the information on the website for the oppneindf time." at bounding box center [244, 171] width 295 height 59
click at [213, 149] on textarea "Please check the information on the website for the oppneindf time." at bounding box center [244, 171] width 295 height 59
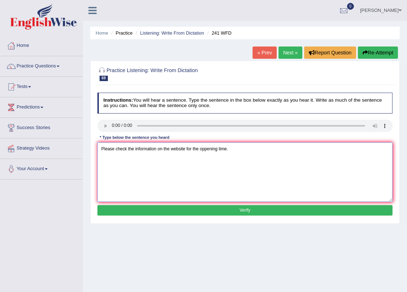
type textarea "Please check the information on the website for the oppening time."
click at [259, 209] on button "Verify" at bounding box center [244, 210] width 295 height 10
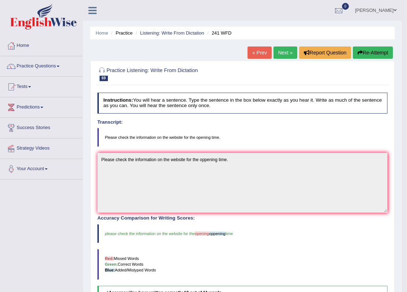
click at [278, 49] on link "Next »" at bounding box center [285, 52] width 24 height 12
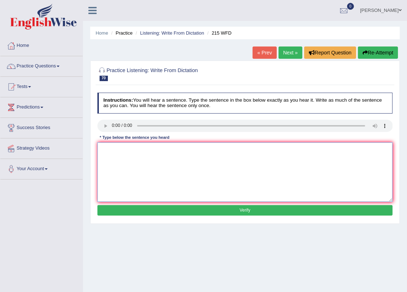
click at [124, 160] on textarea at bounding box center [244, 171] width 295 height 59
type textarea "s"
click at [170, 152] on textarea "science is found everywere" at bounding box center [244, 171] width 295 height 59
click at [108, 151] on textarea "science is found everywere in society [DATE]" at bounding box center [244, 171] width 295 height 59
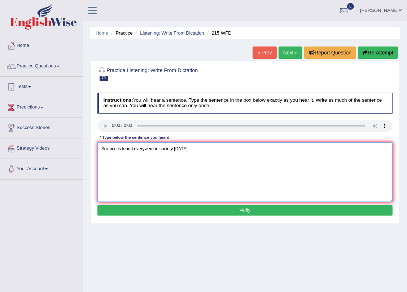
type textarea "Science is found everywere in society [DATE]."
click at [151, 210] on button "Verify" at bounding box center [244, 210] width 295 height 10
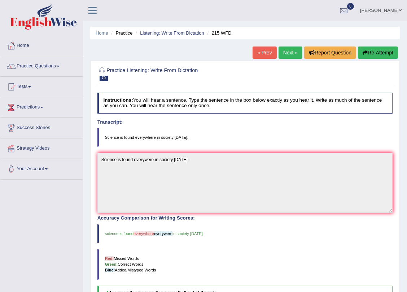
click at [380, 54] on button "Re-Attempt" at bounding box center [378, 52] width 40 height 12
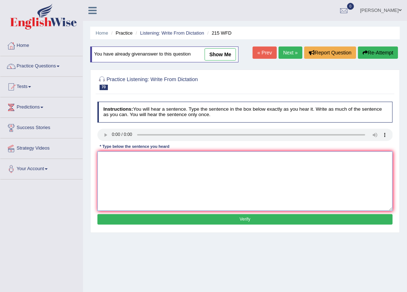
click at [135, 173] on textarea at bounding box center [244, 180] width 295 height 59
click at [105, 156] on textarea "sciens is found everyhere in society today." at bounding box center [244, 180] width 295 height 59
type textarea "Science is found everywhere in society today."
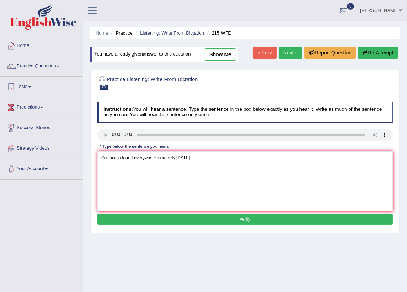
click at [165, 217] on button "Verify" at bounding box center [244, 219] width 295 height 10
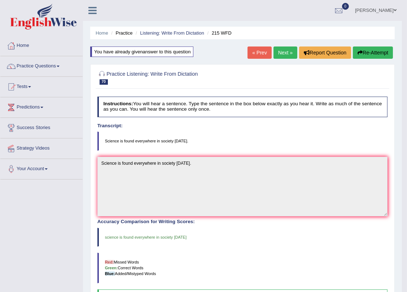
click at [285, 50] on link "Next »" at bounding box center [285, 52] width 24 height 12
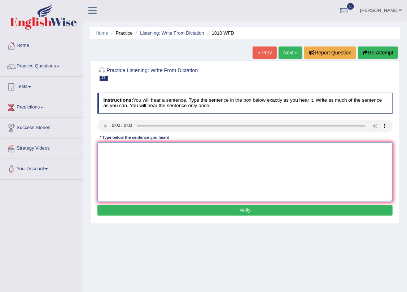
click at [130, 156] on textarea at bounding box center [244, 171] width 295 height 59
drag, startPoint x: 103, startPoint y: 148, endPoint x: 85, endPoint y: 152, distance: 18.1
click at [85, 152] on div "Home Practice Listening: Write From Dictation 1810 WFD « Prev Next » Report Que…" at bounding box center [245, 180] width 324 height 360
click at [211, 154] on textarea "You can borrow eight books form the library at a time" at bounding box center [244, 171] width 295 height 59
type textarea "You can borrow eight books form the library at a time."
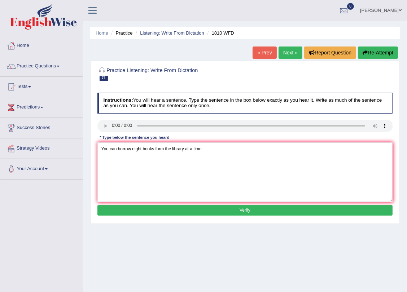
click at [220, 214] on button "Verify" at bounding box center [244, 210] width 295 height 10
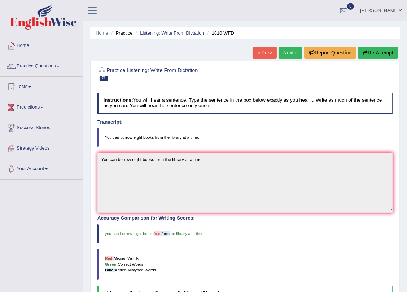
click at [167, 33] on link "Listening: Write From Dictation" at bounding box center [172, 32] width 64 height 5
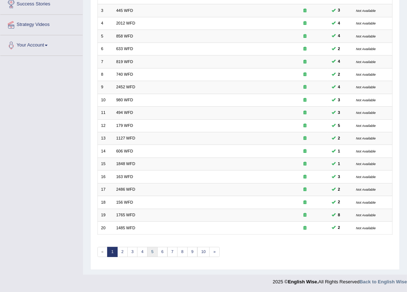
click at [152, 253] on link "5" at bounding box center [152, 252] width 10 height 10
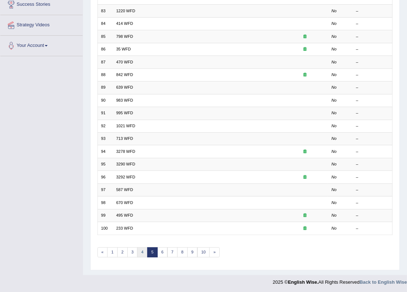
scroll to position [123, 0]
click at [143, 252] on link "4" at bounding box center [142, 252] width 10 height 10
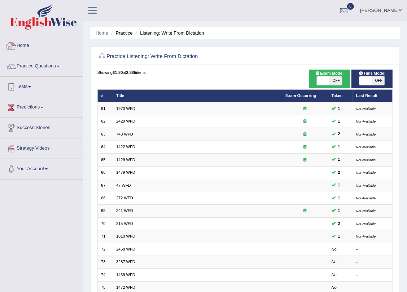
click at [25, 43] on link "Home" at bounding box center [41, 45] width 82 height 18
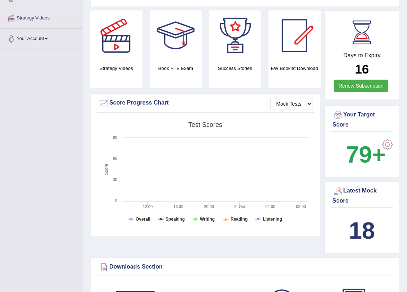
scroll to position [131, 0]
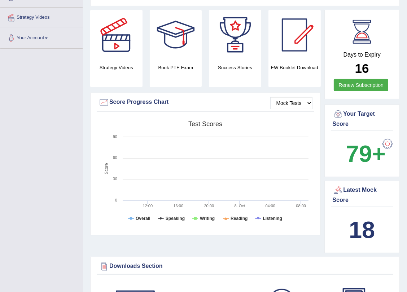
click at [388, 137] on div at bounding box center [387, 144] width 14 height 14
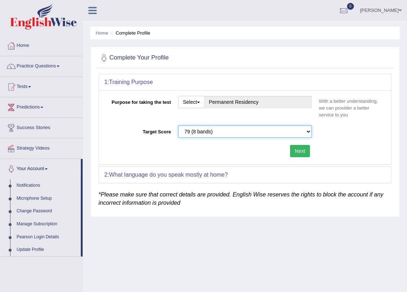
click at [213, 130] on select "Please select the correct value 50 (6 bands) 58 (6.5 bands) 65 (7 bands) 79 (8 …" at bounding box center [244, 131] width 133 height 12
click at [178, 125] on select "Please select the correct value 50 (6 bands) 58 (6.5 bands) 65 (7 bands) 79 (8 …" at bounding box center [244, 131] width 133 height 12
click at [23, 38] on link "Home" at bounding box center [41, 45] width 82 height 18
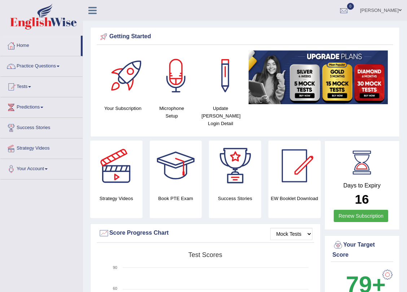
click at [386, 12] on link "[PERSON_NAME]" at bounding box center [380, 9] width 52 height 19
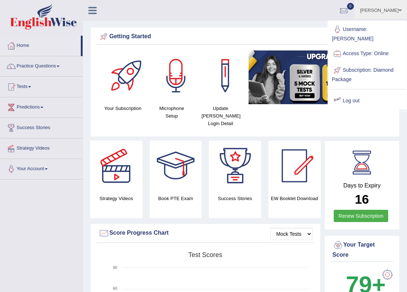
click at [353, 94] on link "Log out" at bounding box center [367, 101] width 78 height 17
